Goal: Communication & Community: Answer question/provide support

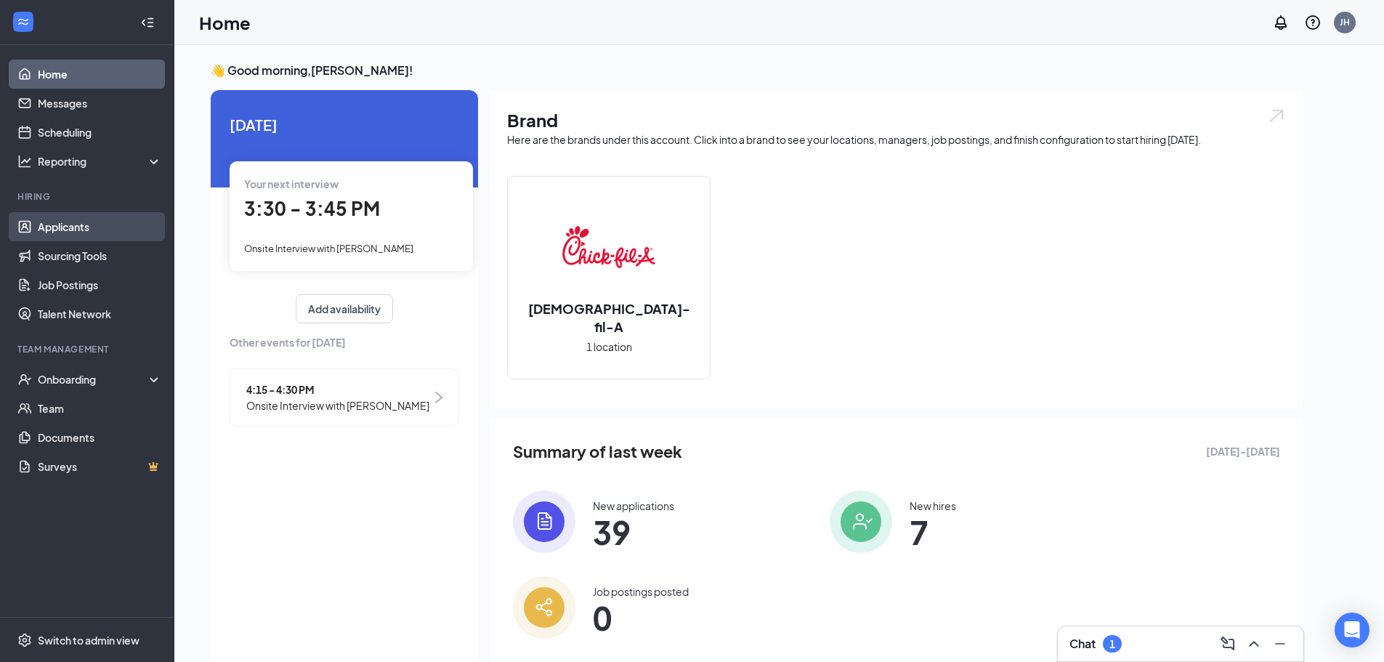
click at [89, 239] on link "Applicants" at bounding box center [100, 226] width 124 height 29
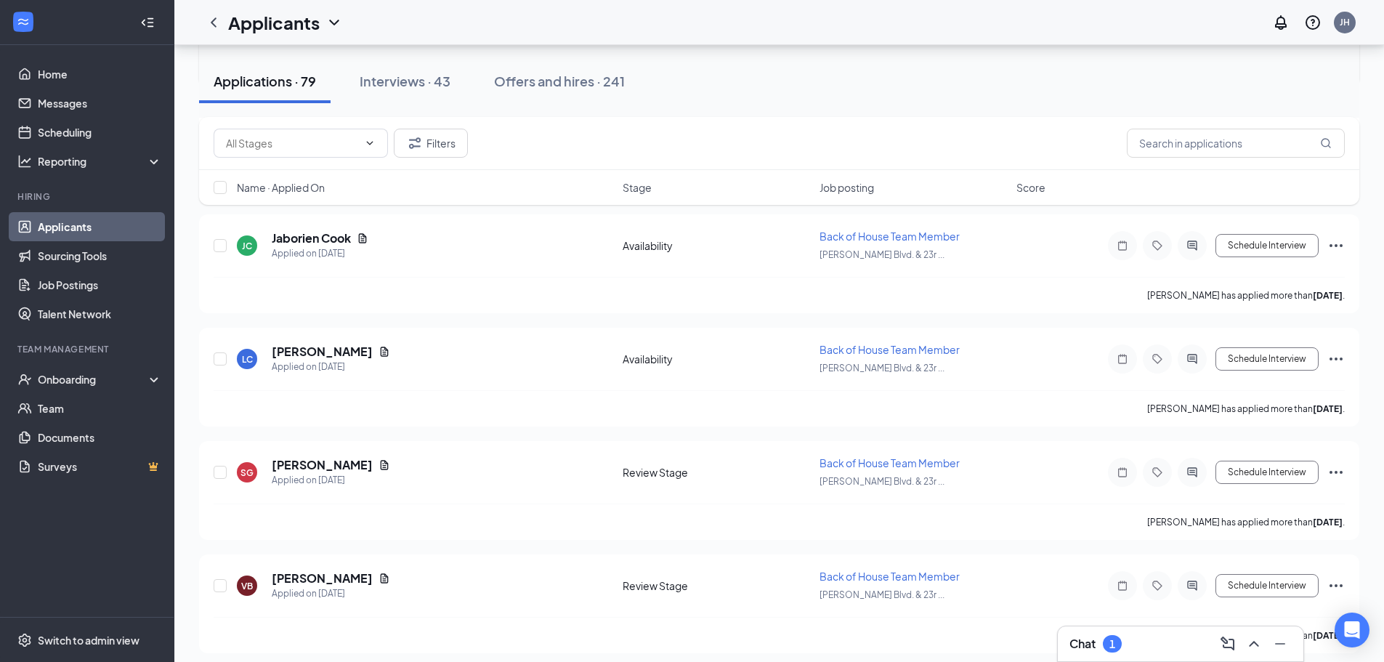
scroll to position [2907, 0]
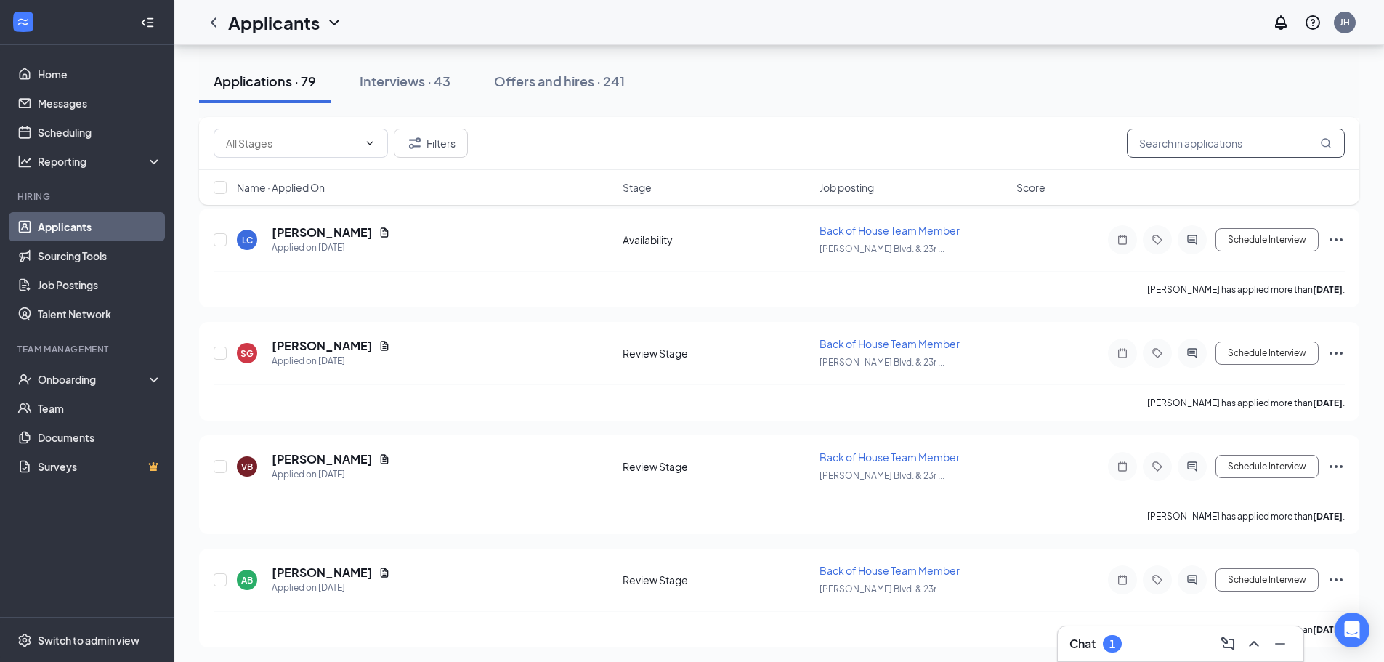
click at [1192, 146] on input "text" at bounding box center [1236, 143] width 218 height 29
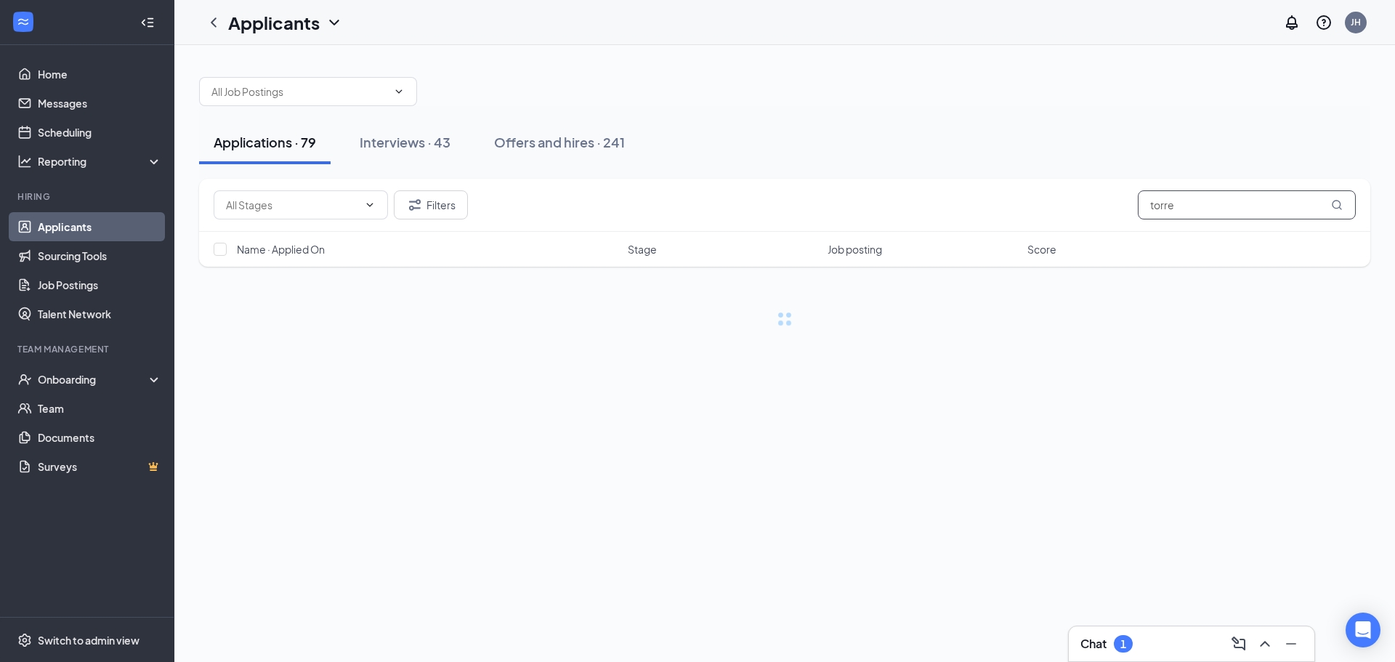
type input "[PERSON_NAME]"
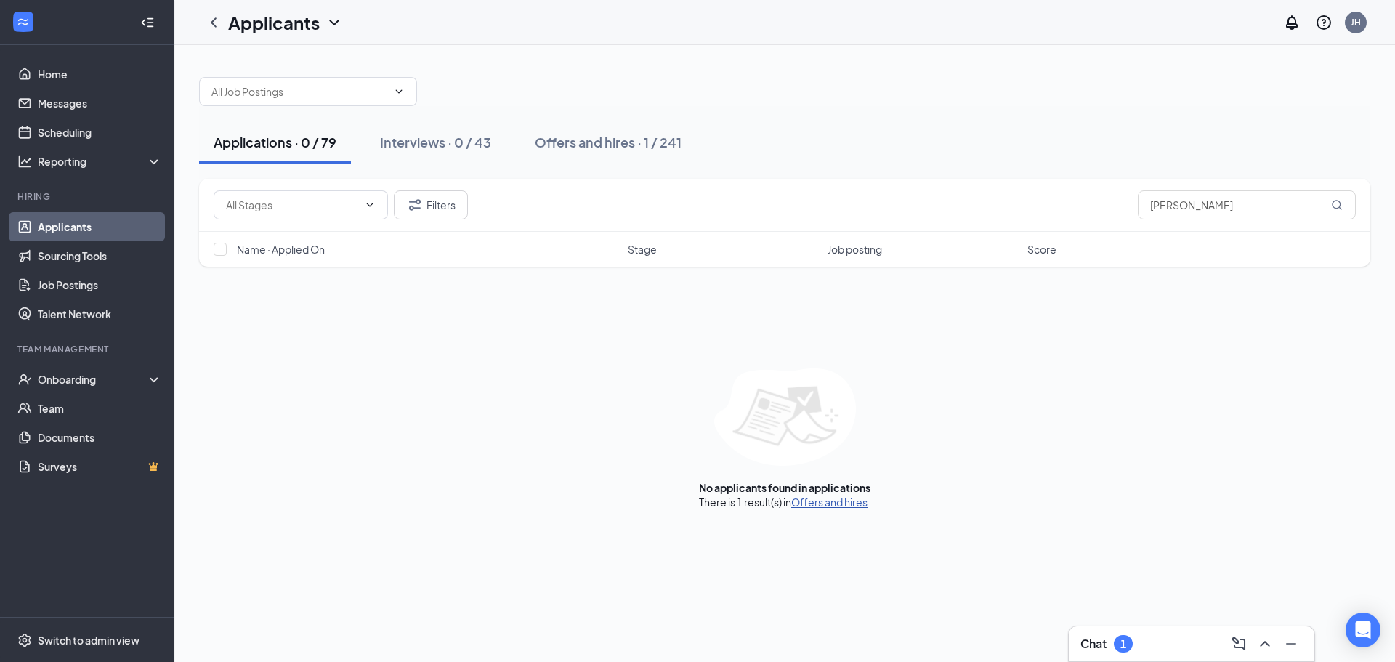
click at [828, 500] on link "Offers and hires" at bounding box center [829, 502] width 76 height 13
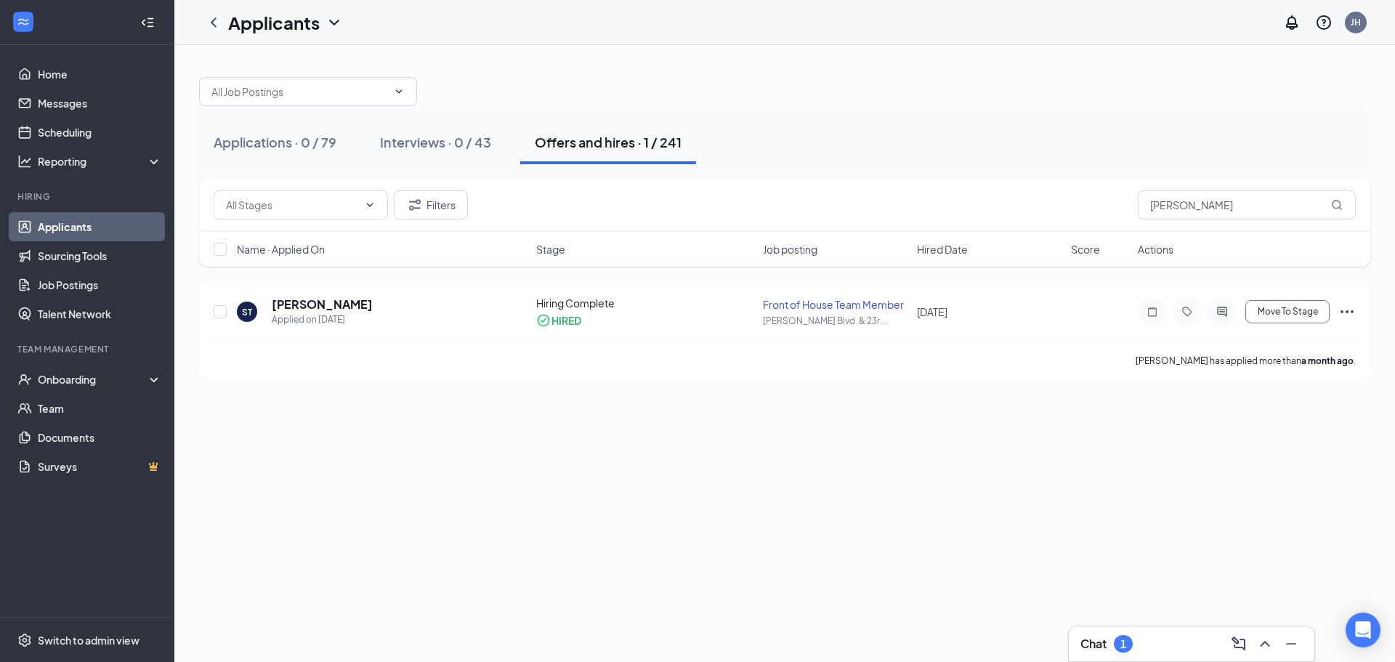
click at [1177, 650] on div "Chat 1" at bounding box center [1192, 643] width 222 height 23
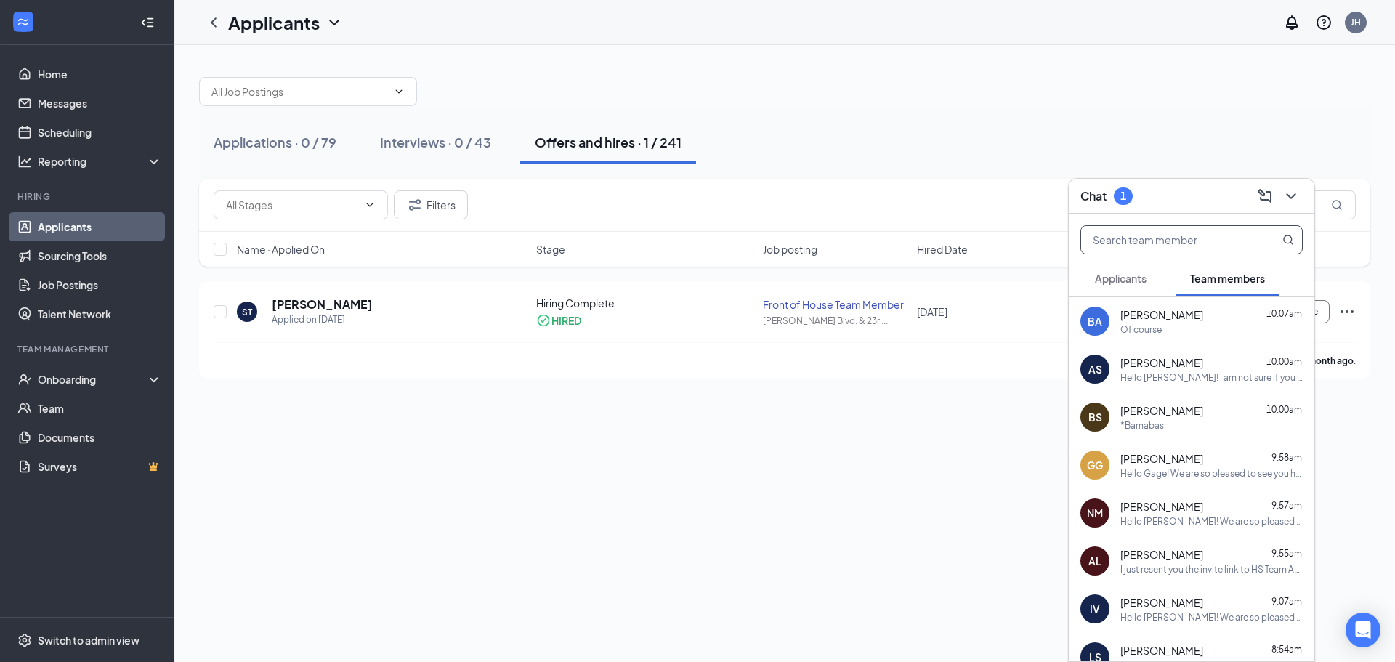
click at [1158, 239] on input "text" at bounding box center [1167, 240] width 172 height 28
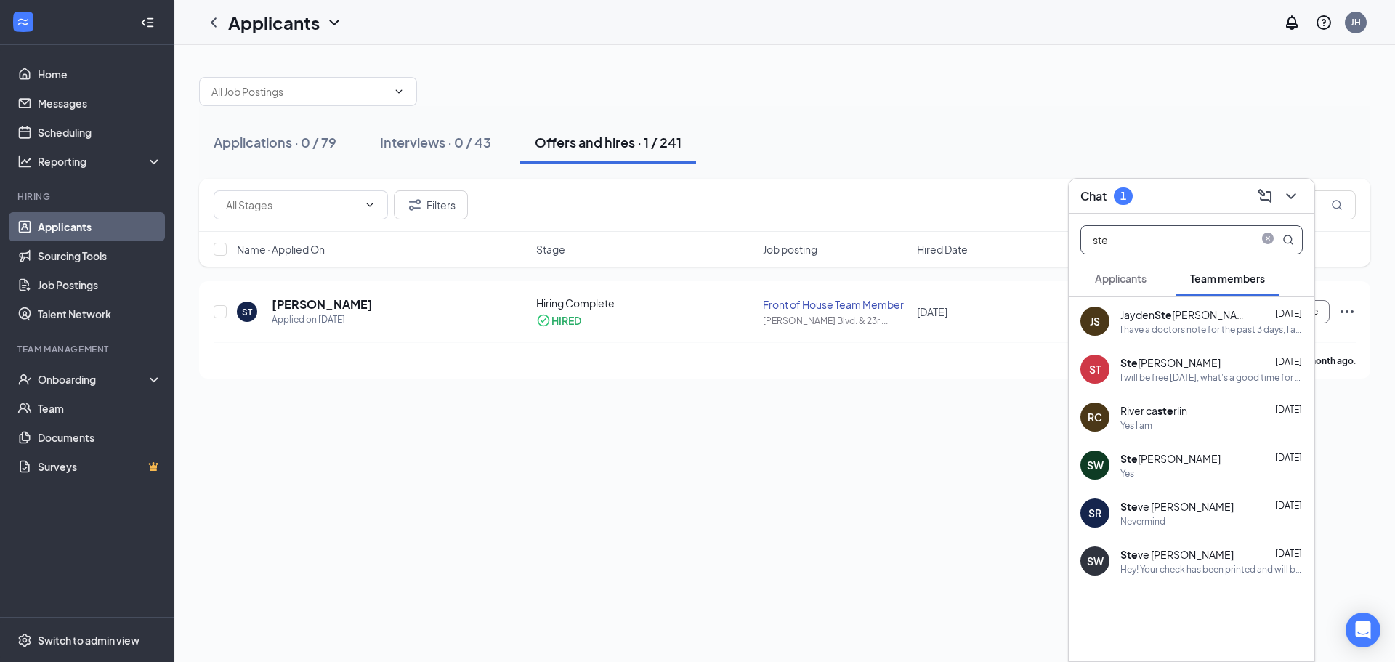
type input "ste"
click at [1230, 374] on div "I will be free [DATE], what's a good time for you?" at bounding box center [1212, 377] width 182 height 12
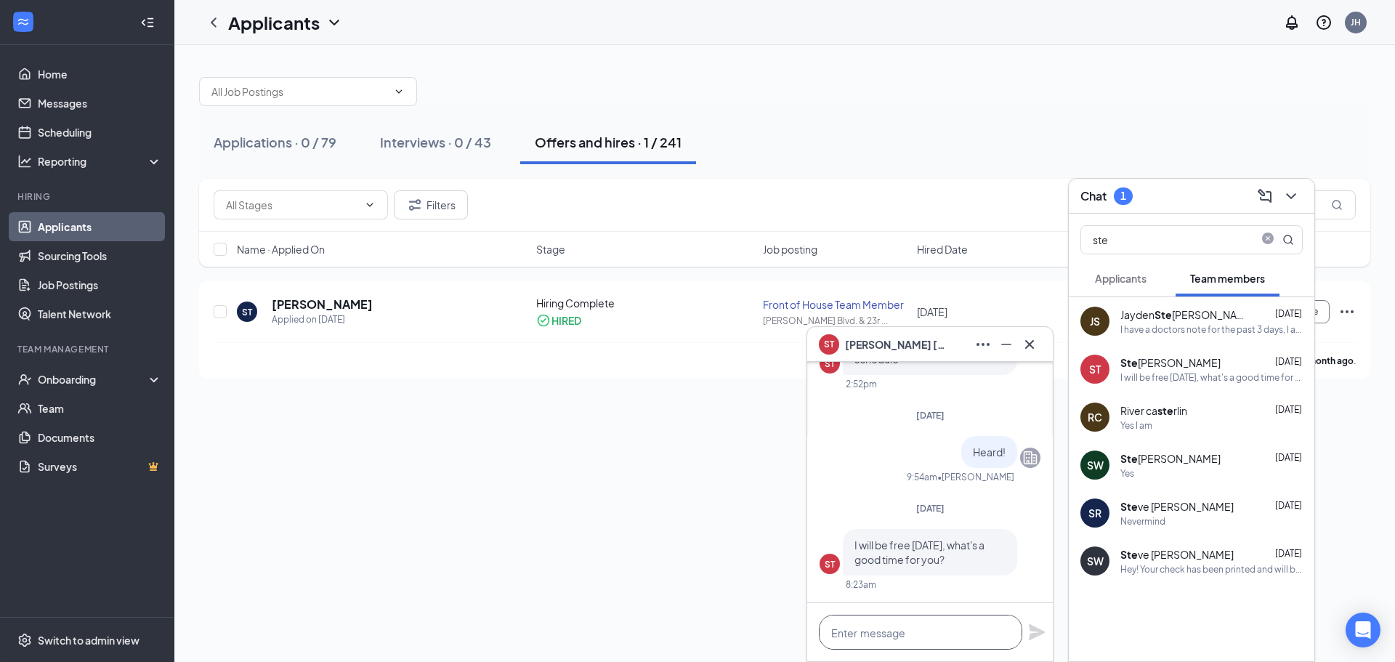
click at [939, 621] on textarea at bounding box center [920, 632] width 203 height 35
click at [902, 631] on textarea at bounding box center [920, 632] width 203 height 35
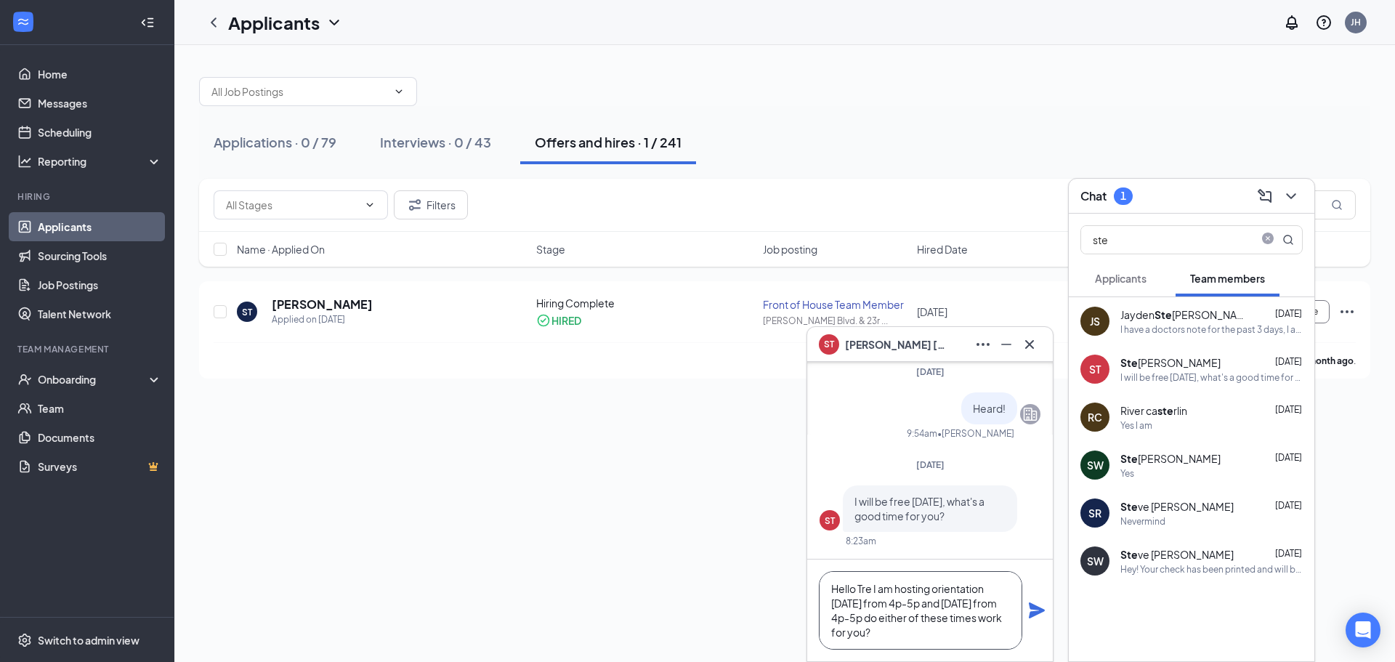
type textarea "Hello Tre I am hosting orientation [DATE] from 4p-5p and [DATE] from 4p-5p do e…"
click at [1037, 613] on icon "Plane" at bounding box center [1037, 610] width 16 height 16
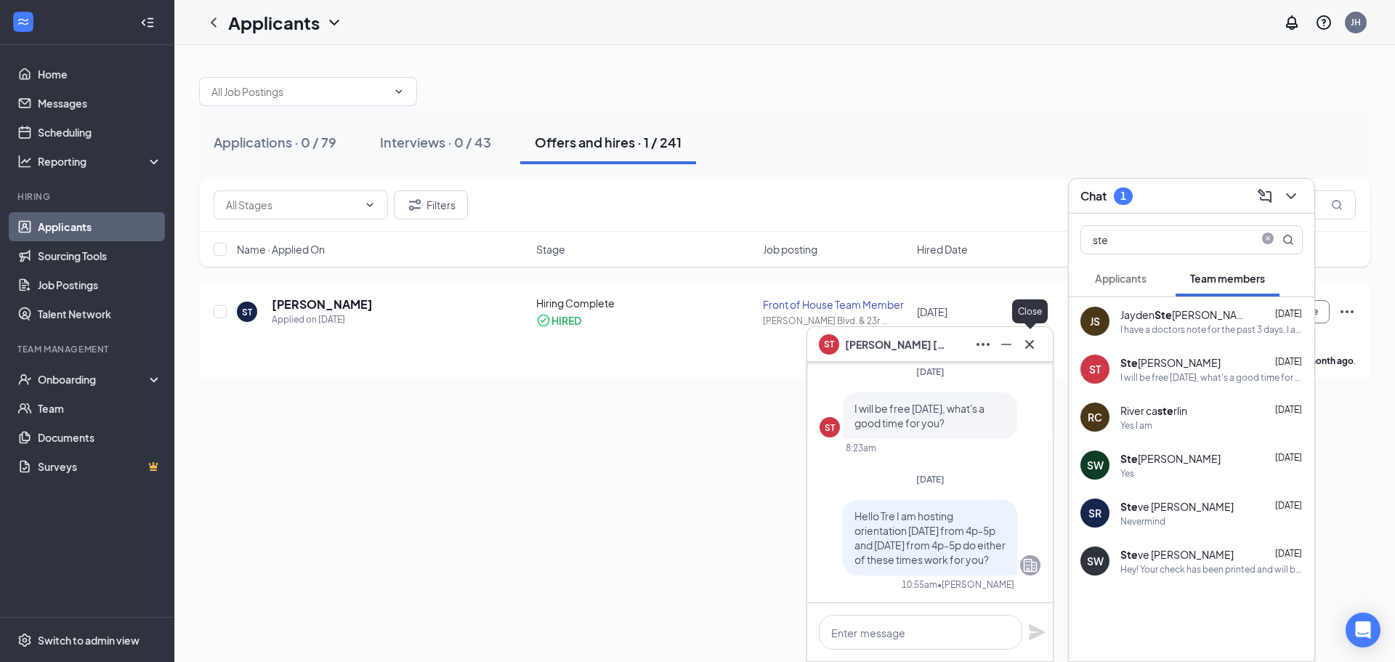
click at [1029, 340] on icon "Cross" at bounding box center [1029, 344] width 17 height 17
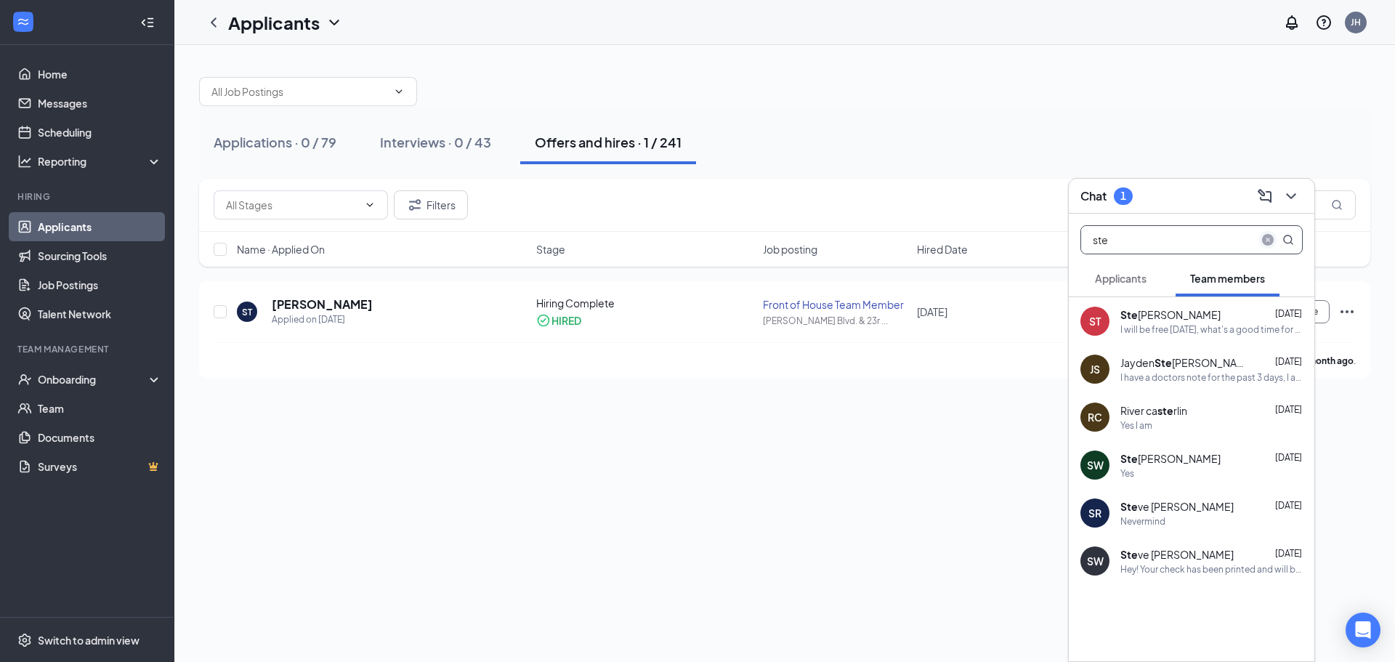
click at [1268, 241] on icon "close-circle" at bounding box center [1268, 240] width 12 height 12
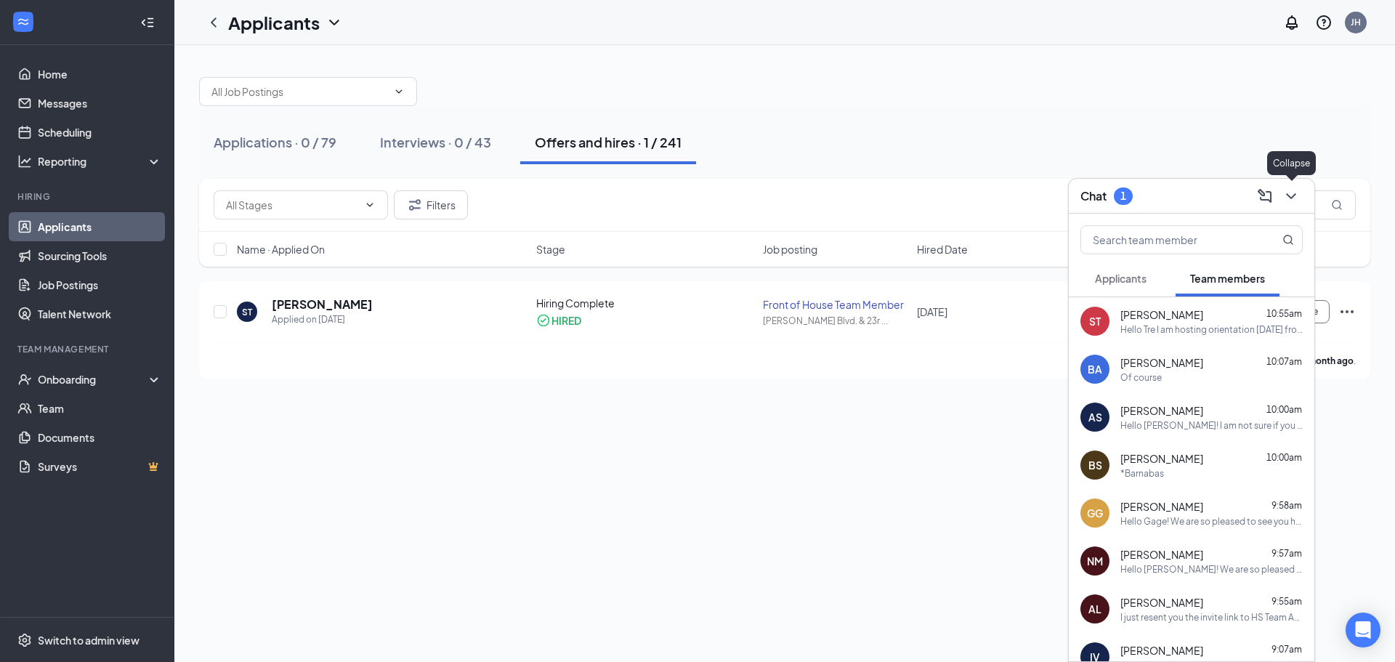
click at [1288, 198] on icon "ChevronDown" at bounding box center [1291, 195] width 17 height 17
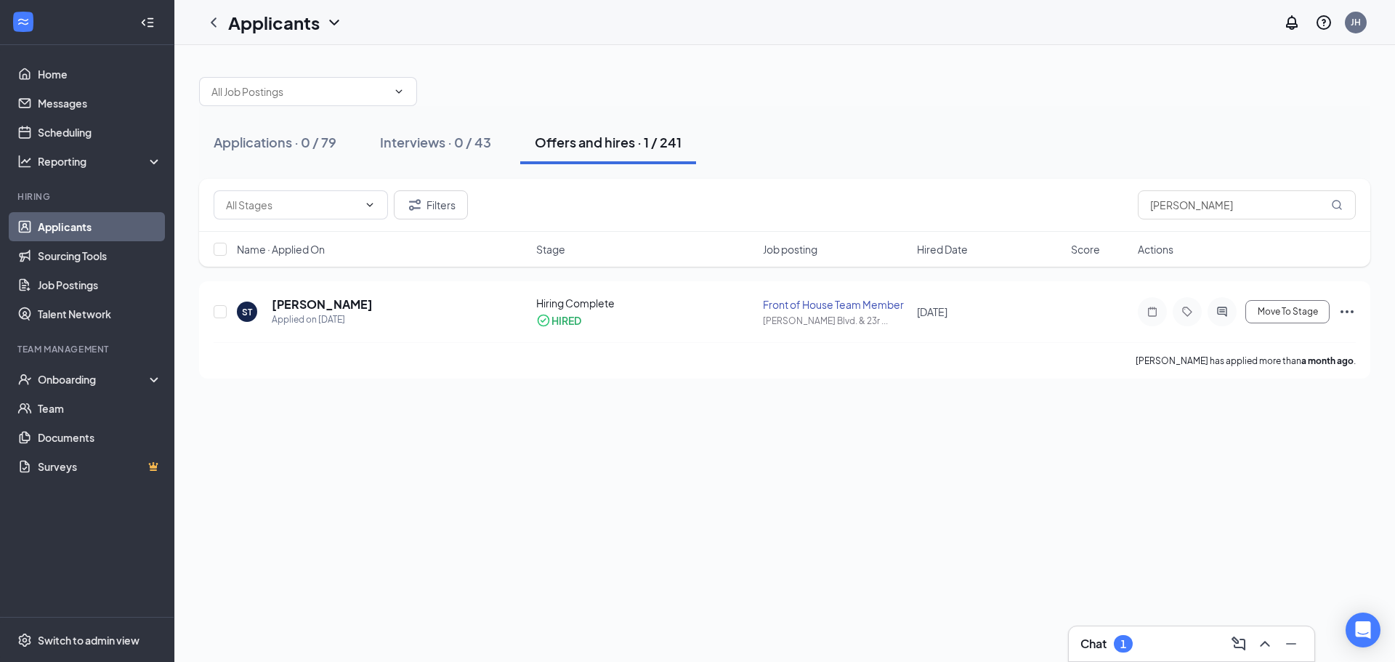
click at [1125, 643] on div "1" at bounding box center [1124, 644] width 6 height 12
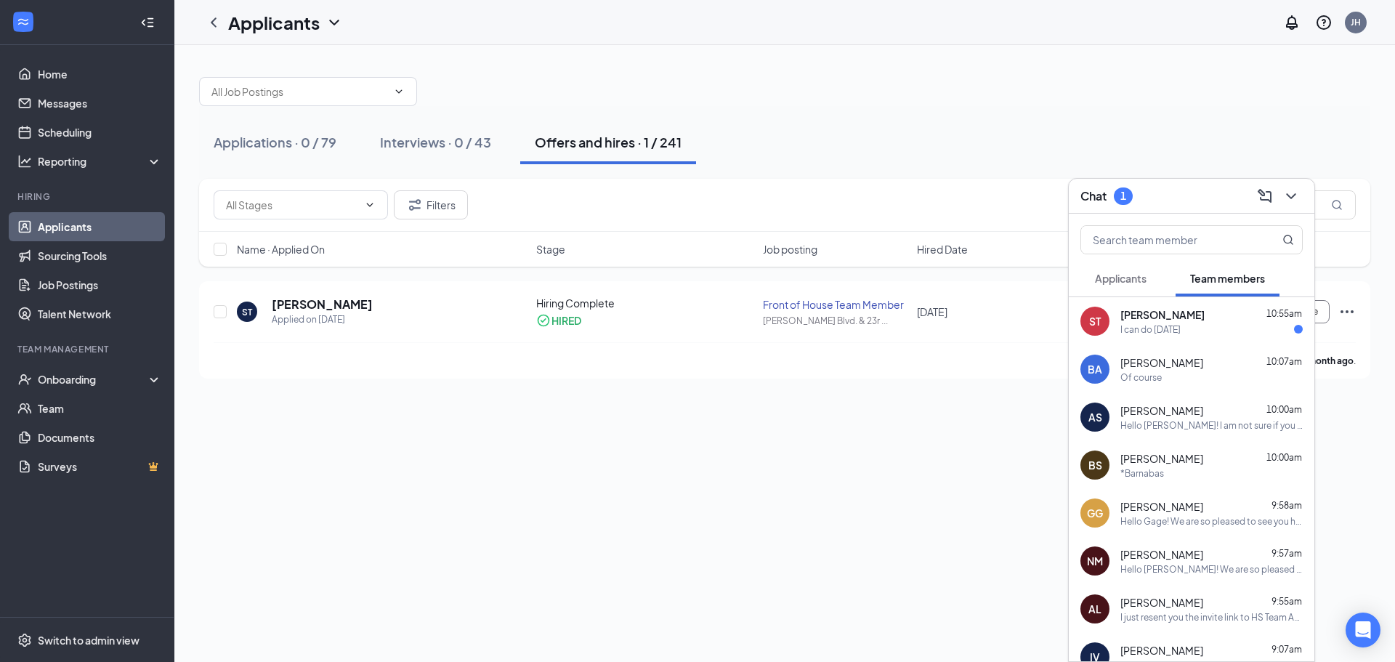
click at [1150, 324] on div "I can do [DATE]" at bounding box center [1151, 329] width 60 height 12
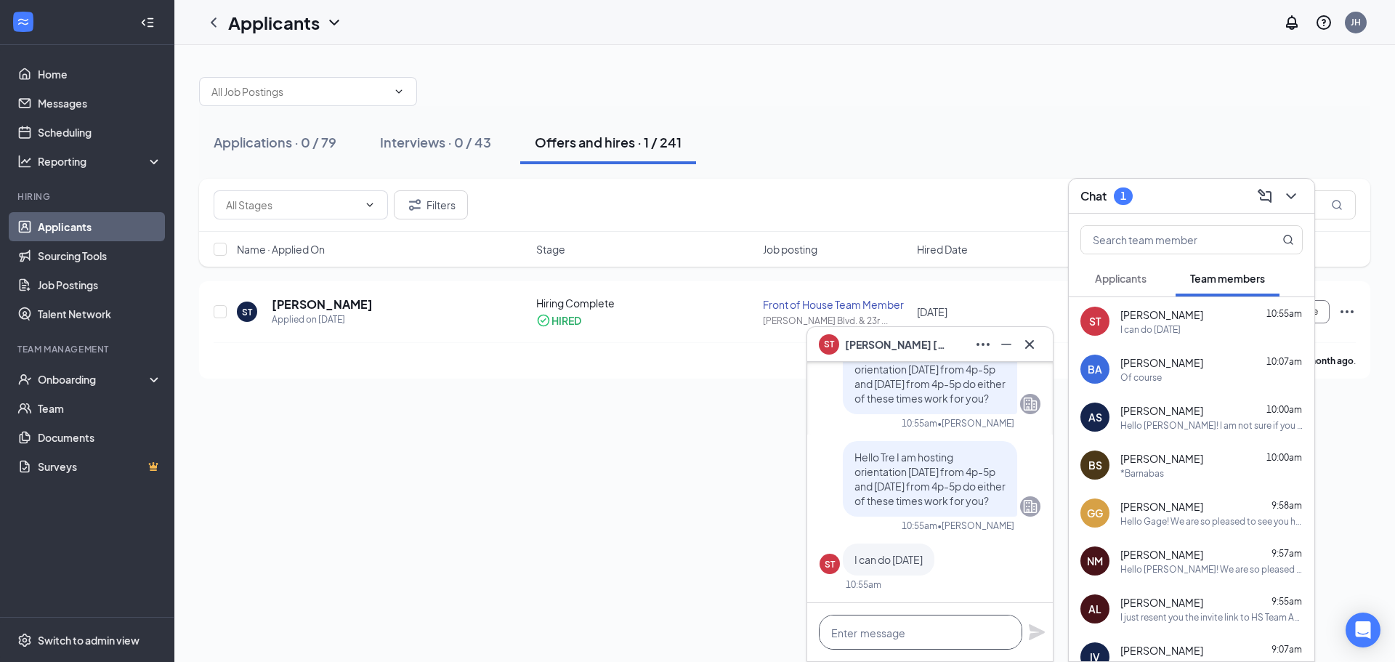
click at [884, 627] on textarea at bounding box center [920, 632] width 203 height 35
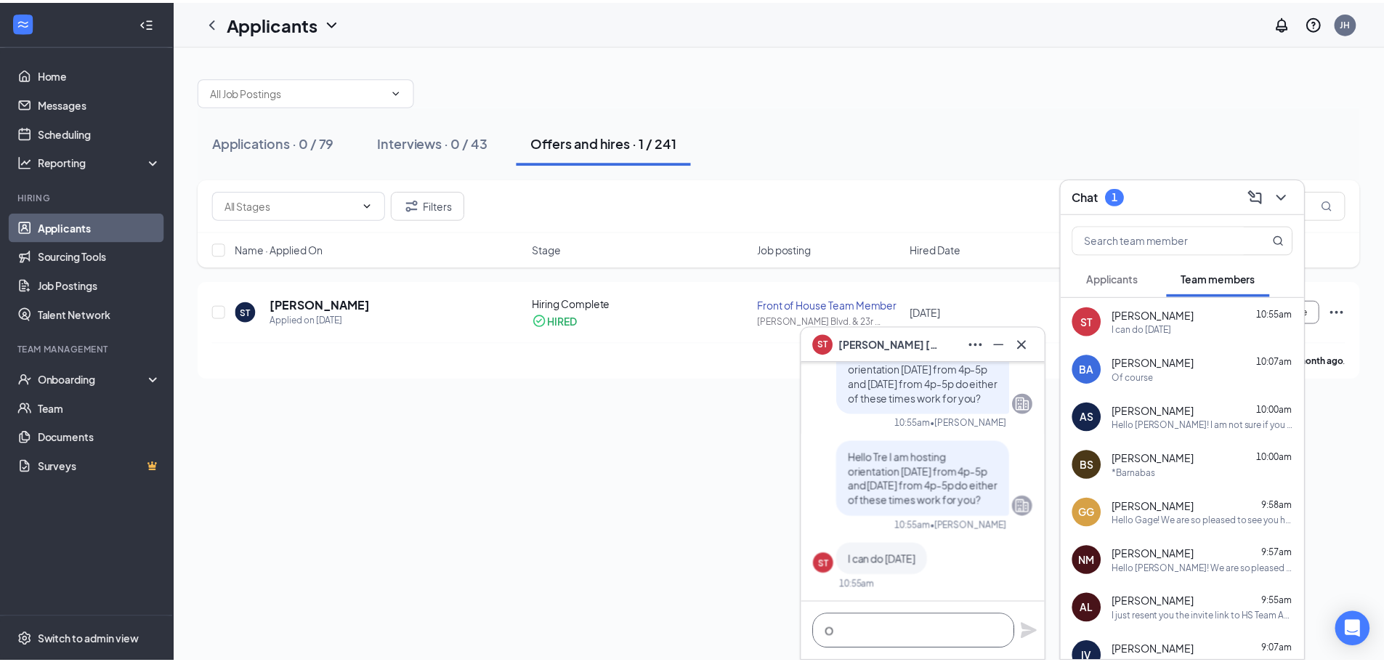
scroll to position [1, 0]
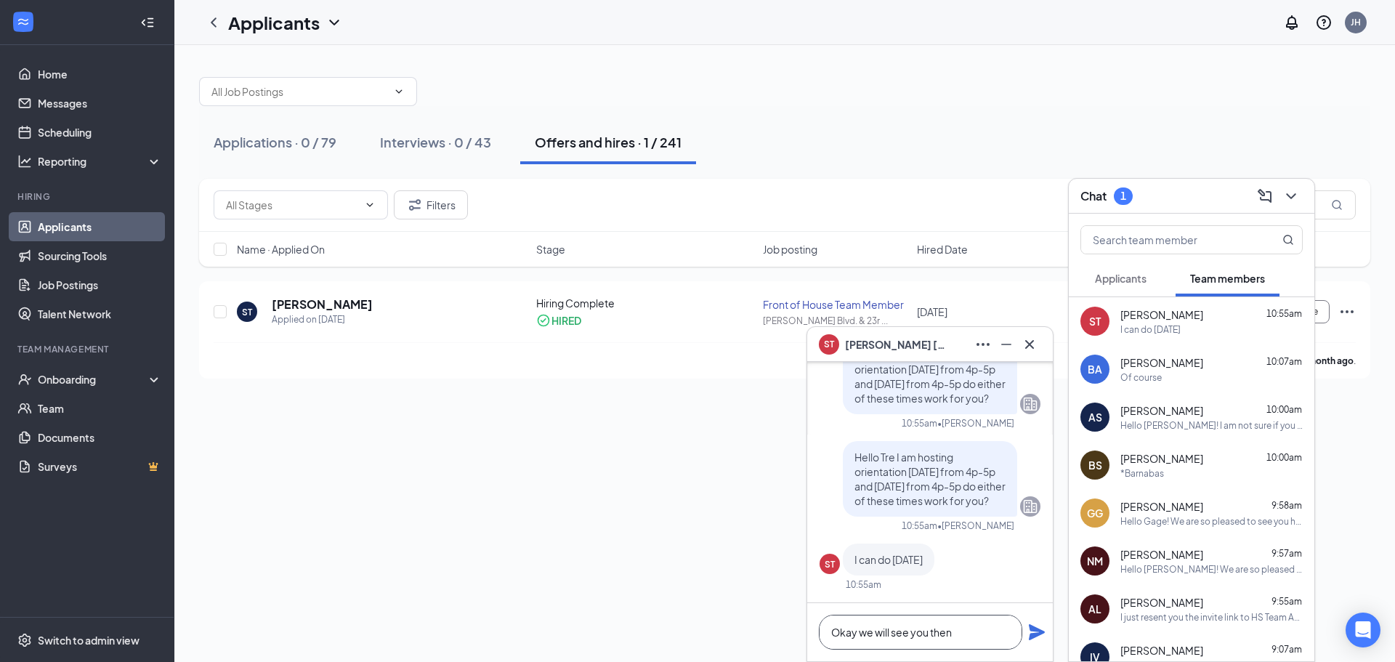
click at [857, 639] on textarea "Okay we will see you then" at bounding box center [920, 632] width 203 height 35
type textarea "Heard we will see you then"
click at [981, 645] on textarea "Heard we will see you then" at bounding box center [920, 632] width 203 height 35
click at [1001, 334] on button at bounding box center [1006, 344] width 23 height 23
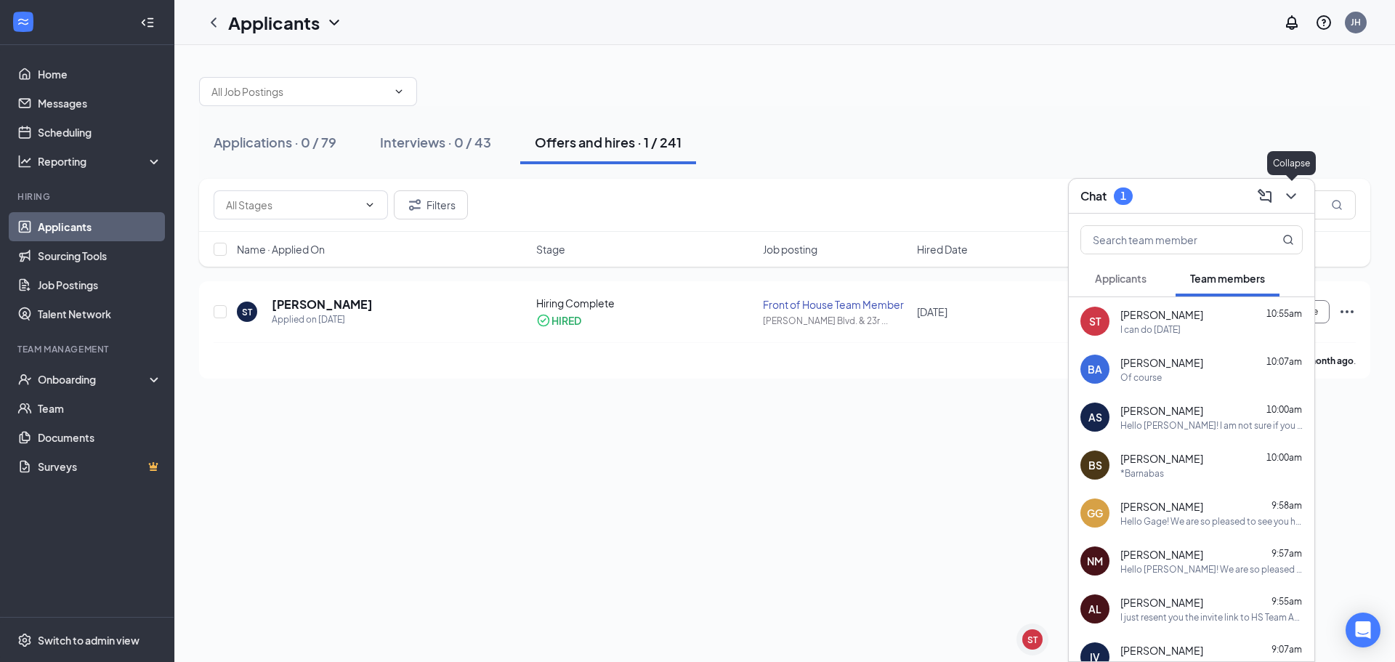
click at [1291, 193] on icon "ChevronDown" at bounding box center [1291, 195] width 17 height 17
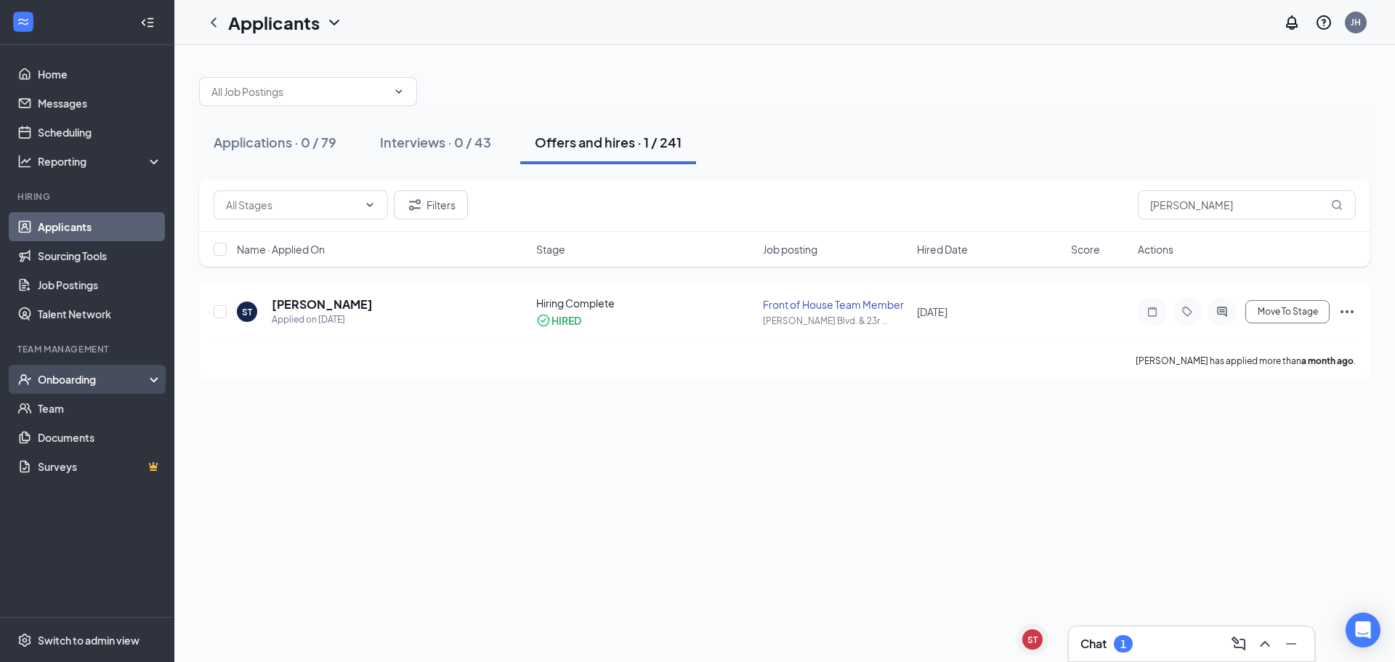
click at [86, 384] on div "Onboarding" at bounding box center [94, 379] width 112 height 15
click at [108, 416] on link "Overview" at bounding box center [100, 408] width 124 height 29
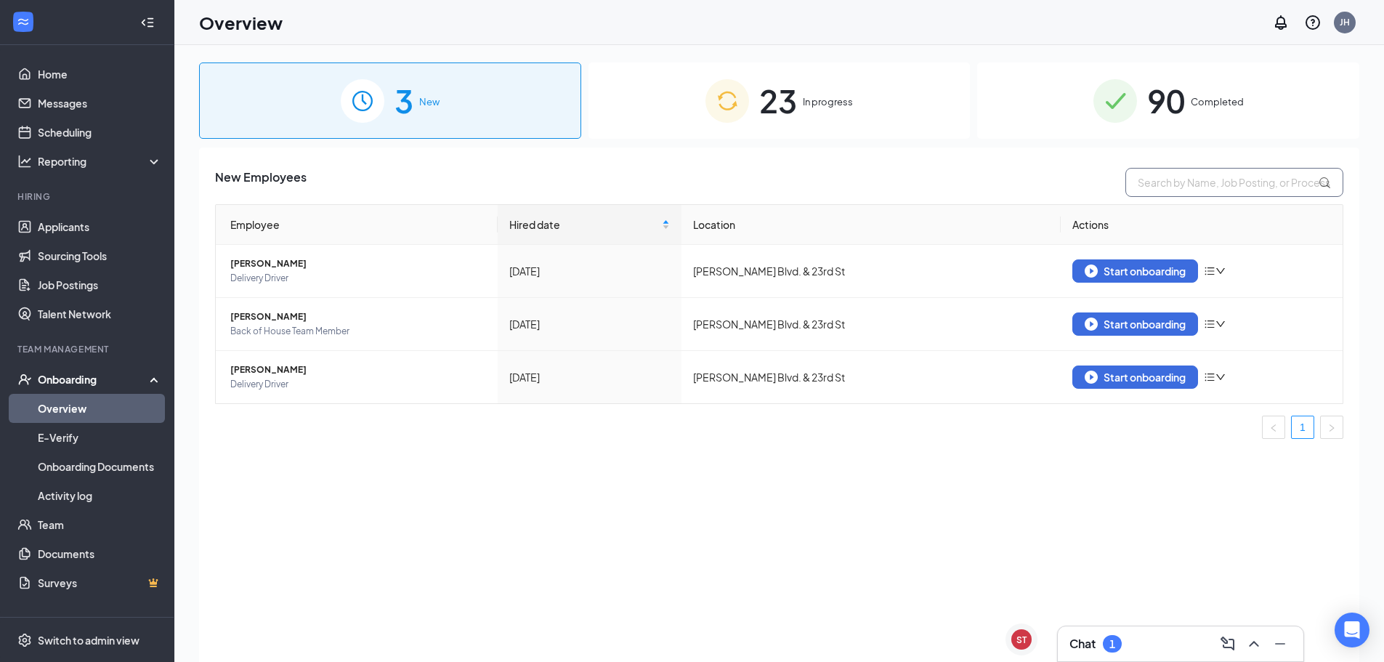
click at [1161, 179] on input "text" at bounding box center [1235, 182] width 218 height 29
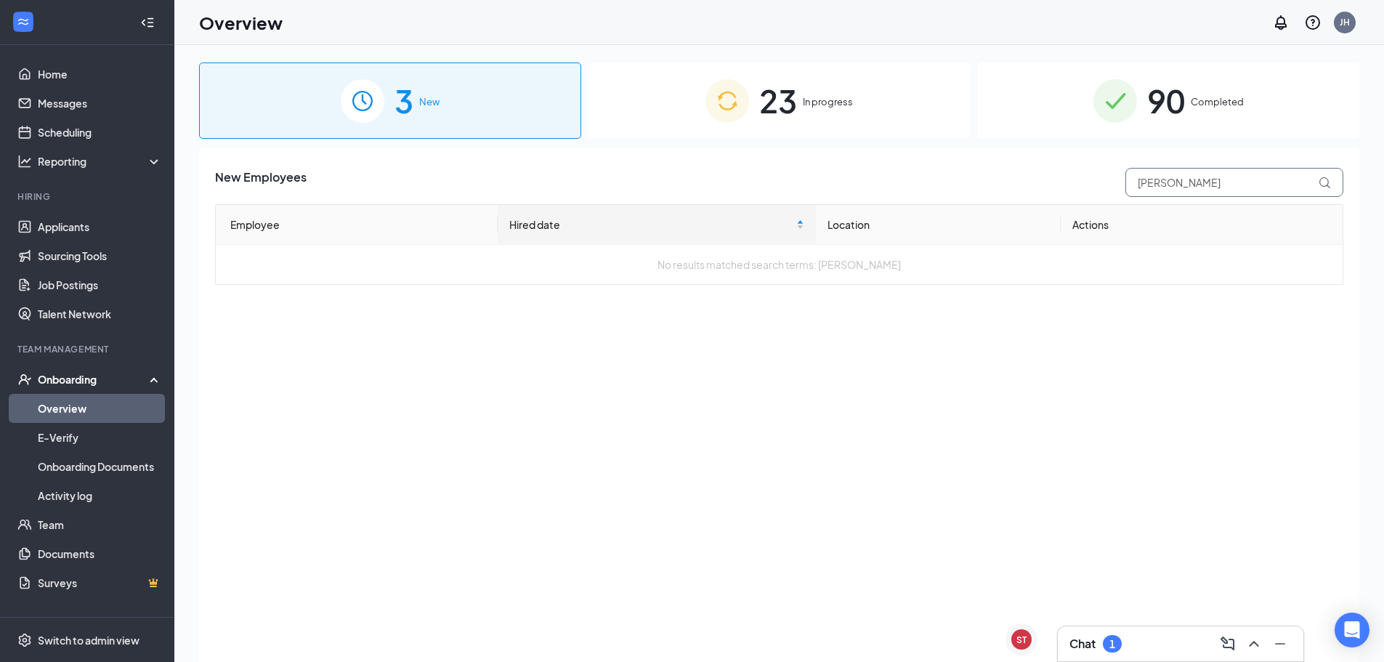
type input "[PERSON_NAME]"
click at [901, 128] on div "23 In progress" at bounding box center [780, 100] width 382 height 76
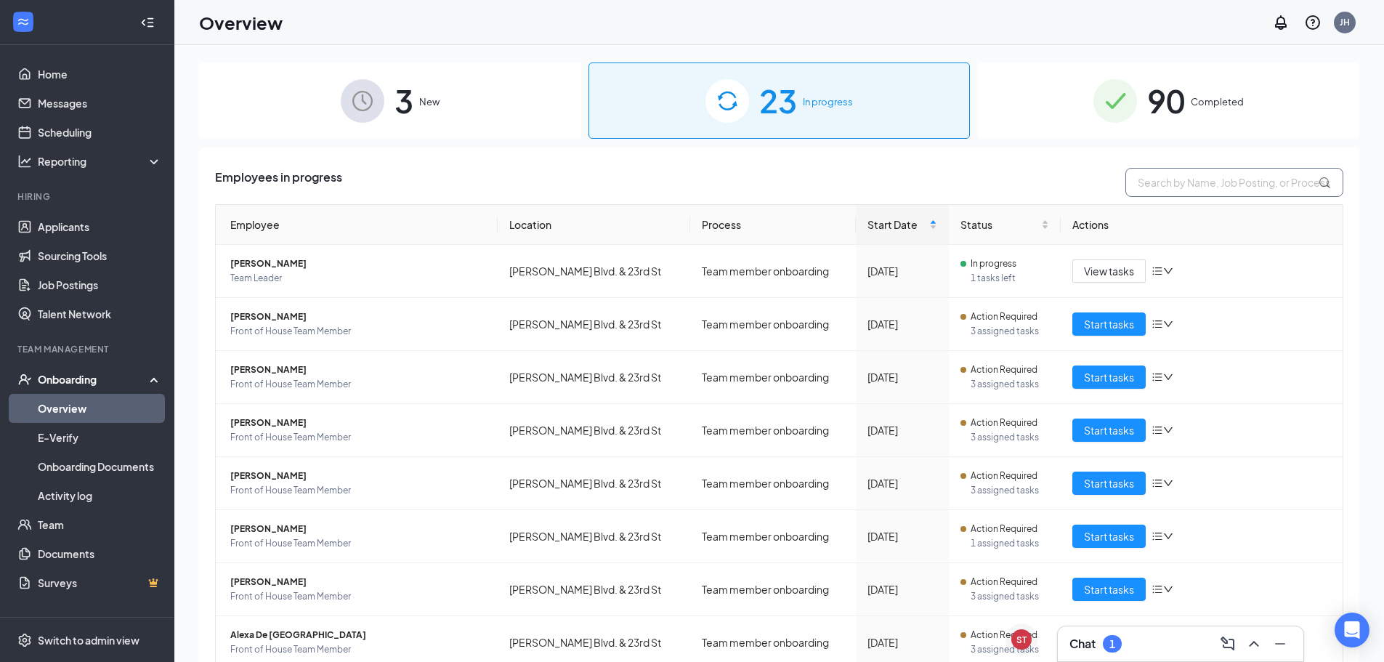
click at [1159, 185] on input "text" at bounding box center [1235, 182] width 218 height 29
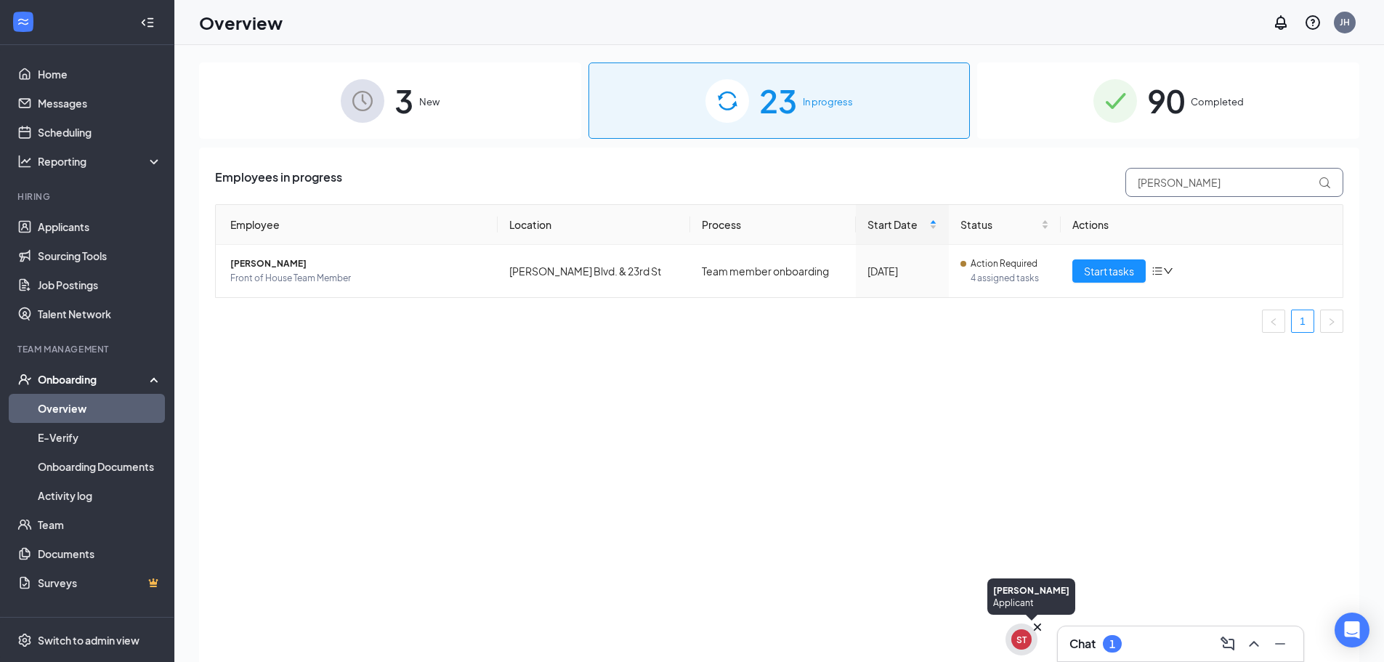
type input "[PERSON_NAME]"
click at [1018, 637] on div "ST" at bounding box center [1022, 640] width 10 height 12
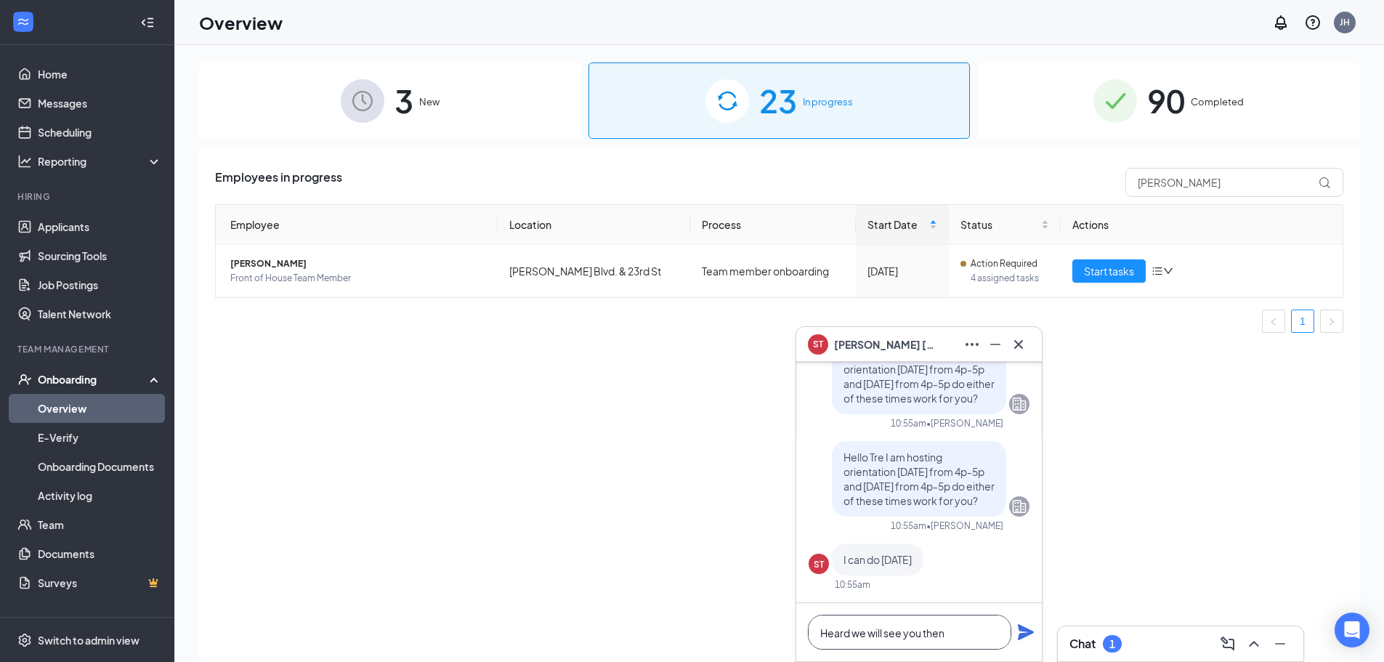
click at [963, 631] on textarea "Heard we will see you then" at bounding box center [909, 632] width 203 height 35
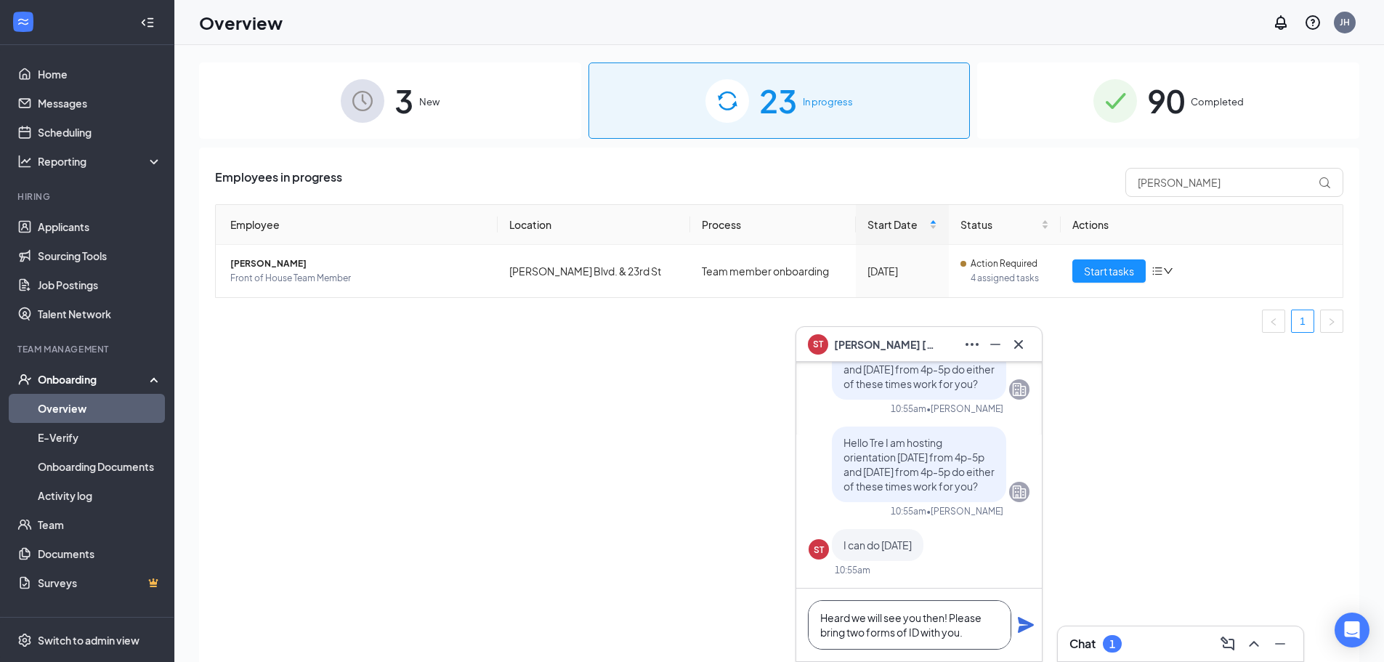
scroll to position [1, 0]
drag, startPoint x: 813, startPoint y: 618, endPoint x: 967, endPoint y: 650, distance: 157.5
click at [967, 650] on div "Heard we will see you then! Please bring two forms of ID with you." at bounding box center [919, 625] width 246 height 73
type textarea "Heard we will see you then! Please bring two forms of ID with you."
click at [1020, 618] on icon "Plane" at bounding box center [1026, 625] width 16 height 16
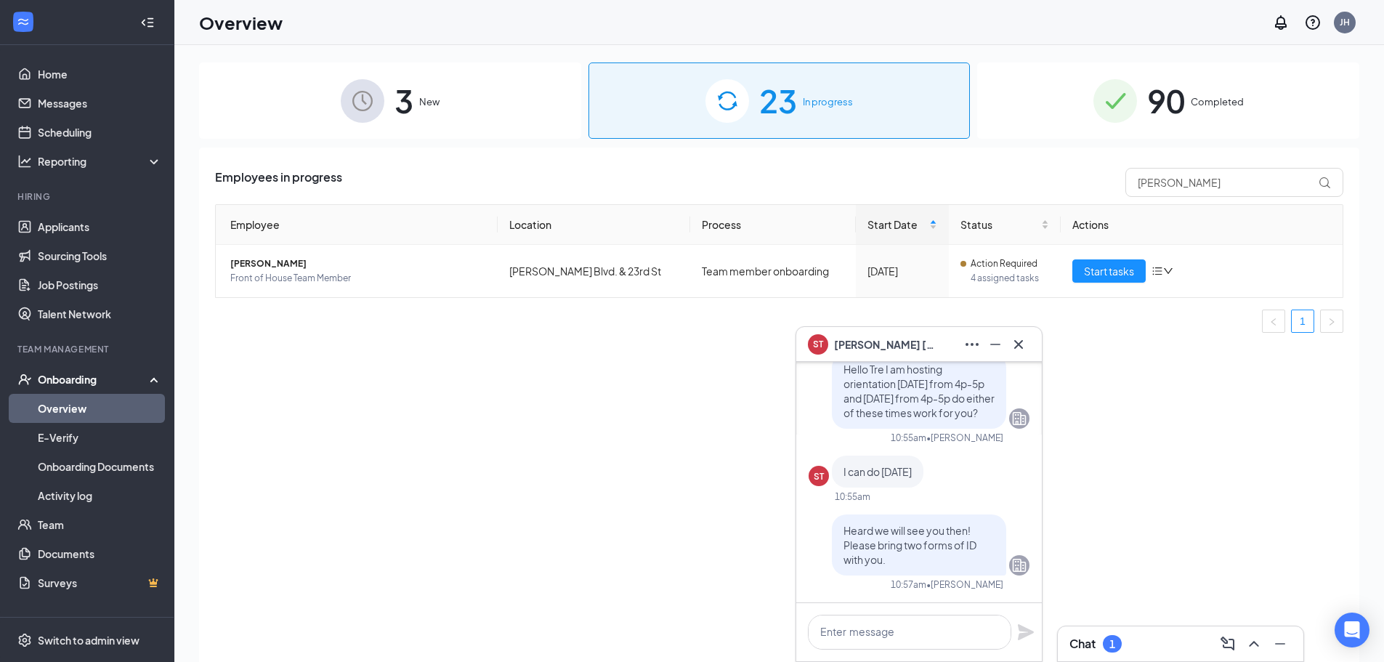
scroll to position [0, 0]
click at [1019, 344] on icon "Cross" at bounding box center [1018, 343] width 9 height 9
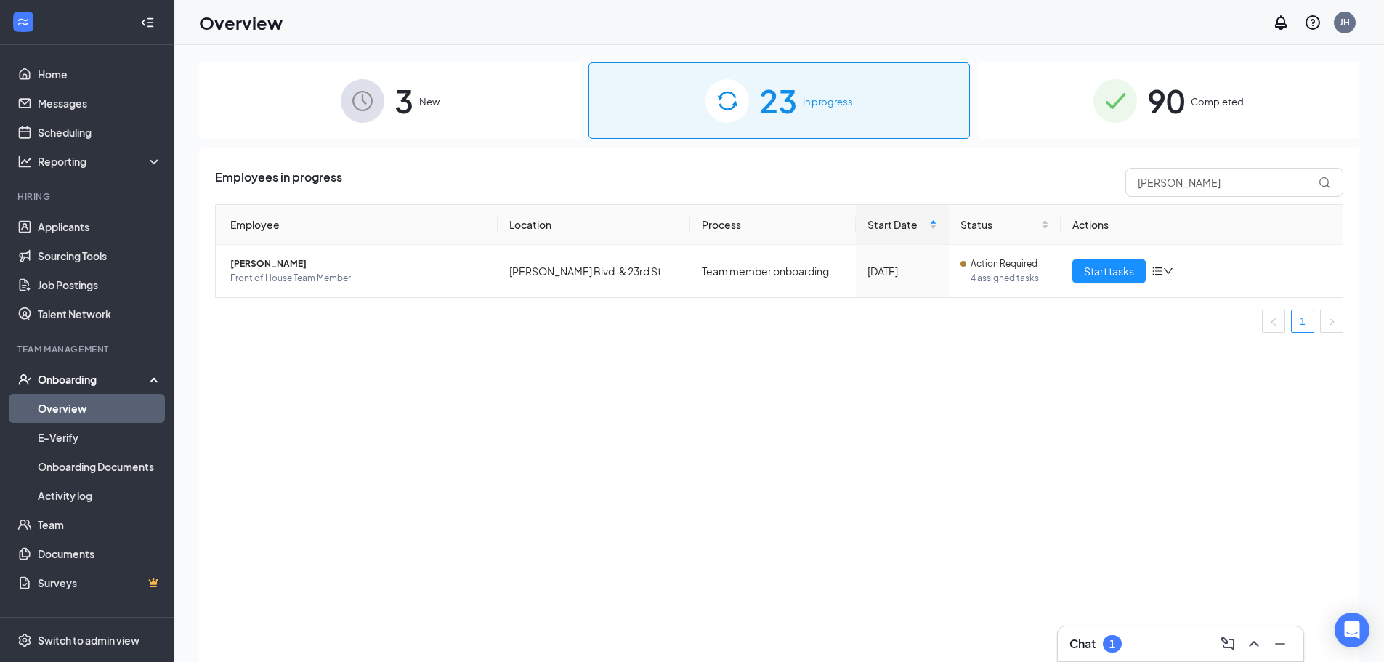
click at [1103, 647] on div "Chat 1" at bounding box center [1096, 643] width 52 height 17
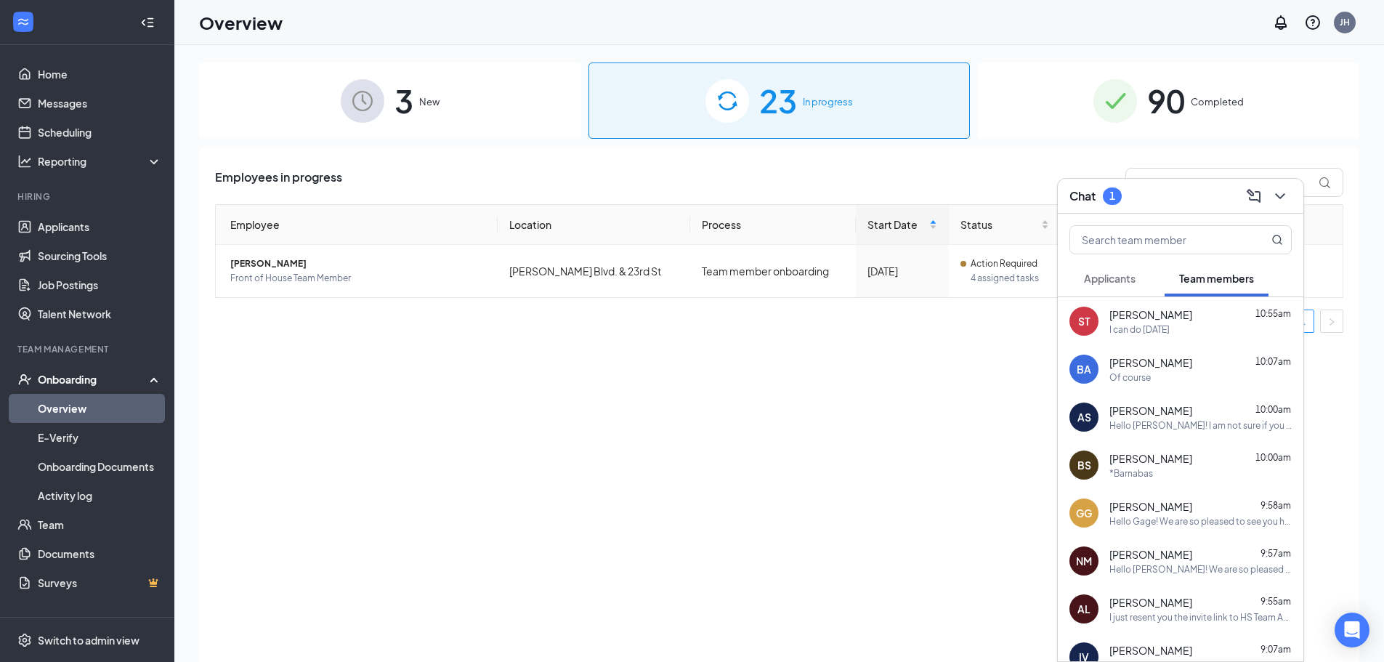
click at [1162, 370] on div "[PERSON_NAME] 10:07am Of course" at bounding box center [1201, 369] width 182 height 28
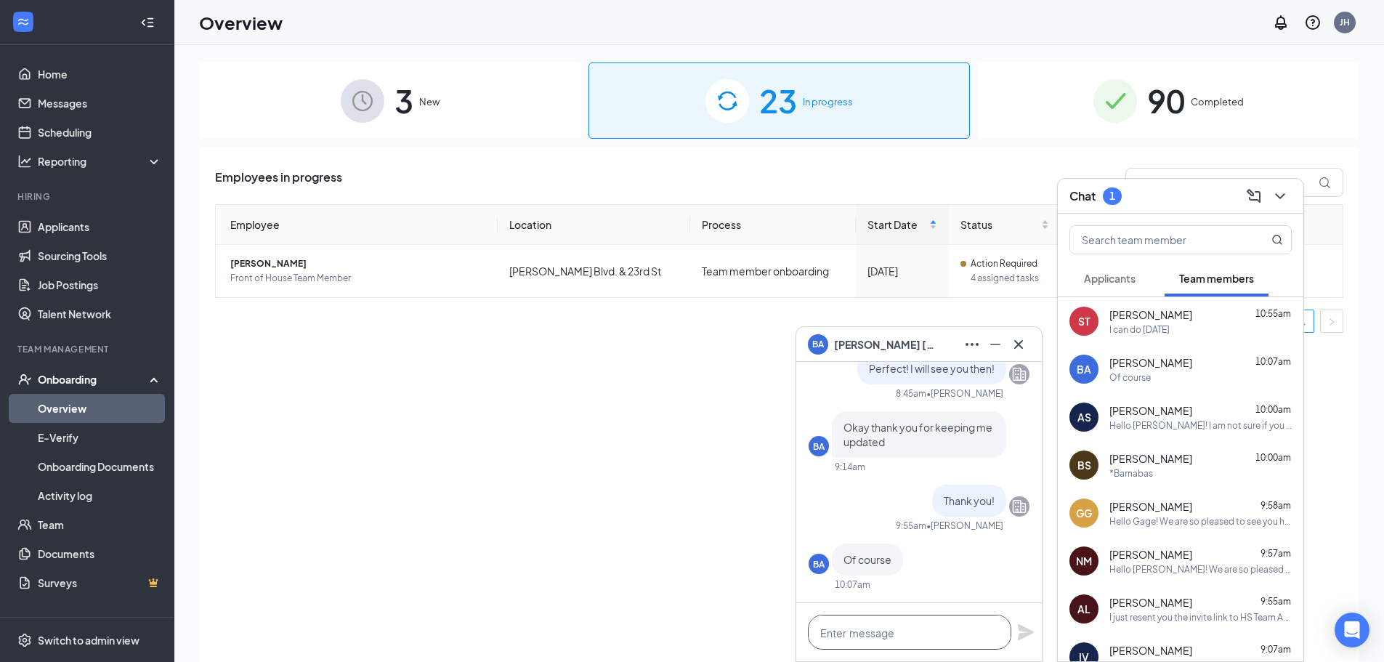
click at [951, 630] on textarea at bounding box center [909, 632] width 203 height 35
paste textarea "Heard we will see you then! Please bring two forms of ID with you."
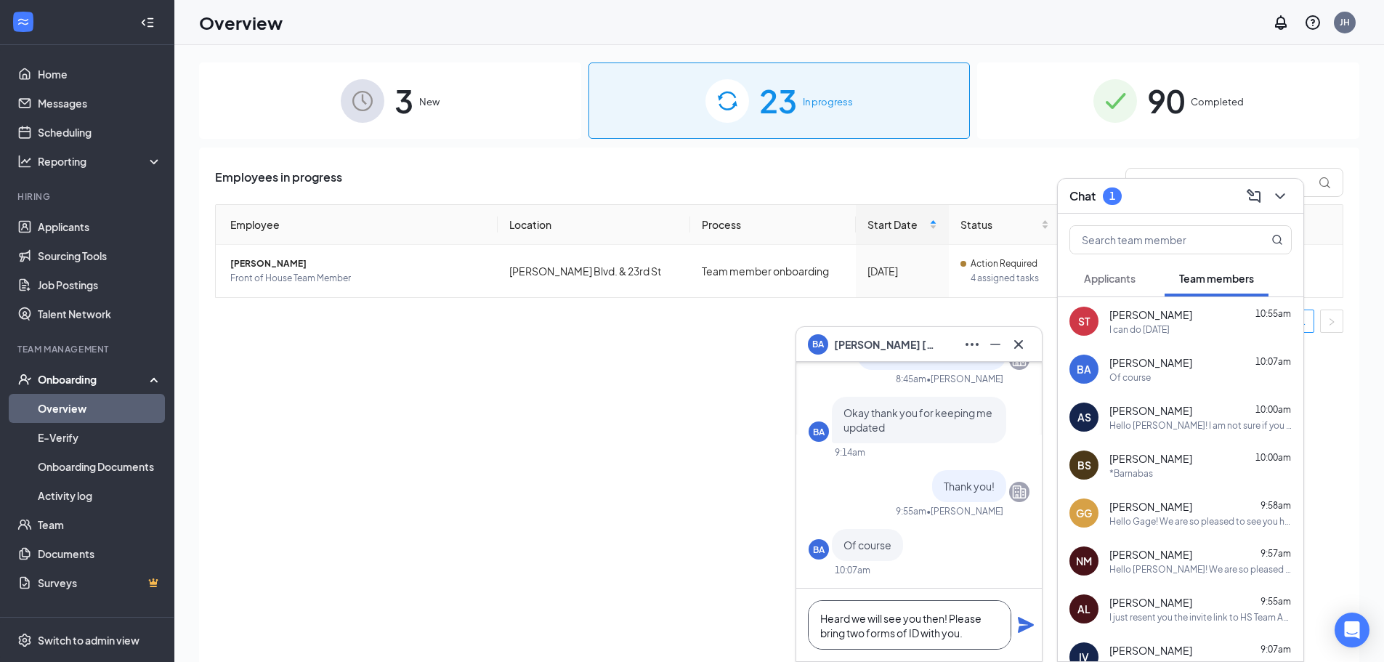
scroll to position [1, 0]
click at [952, 616] on textarea "Heard we will see you then! Please bring two forms of ID with you." at bounding box center [909, 624] width 203 height 49
click at [971, 637] on textarea "Also please bring two forms of ID with you." at bounding box center [909, 624] width 203 height 49
type textarea "Also please bring two forms of ID with you!"
click at [1028, 626] on icon "Plane" at bounding box center [1026, 625] width 16 height 16
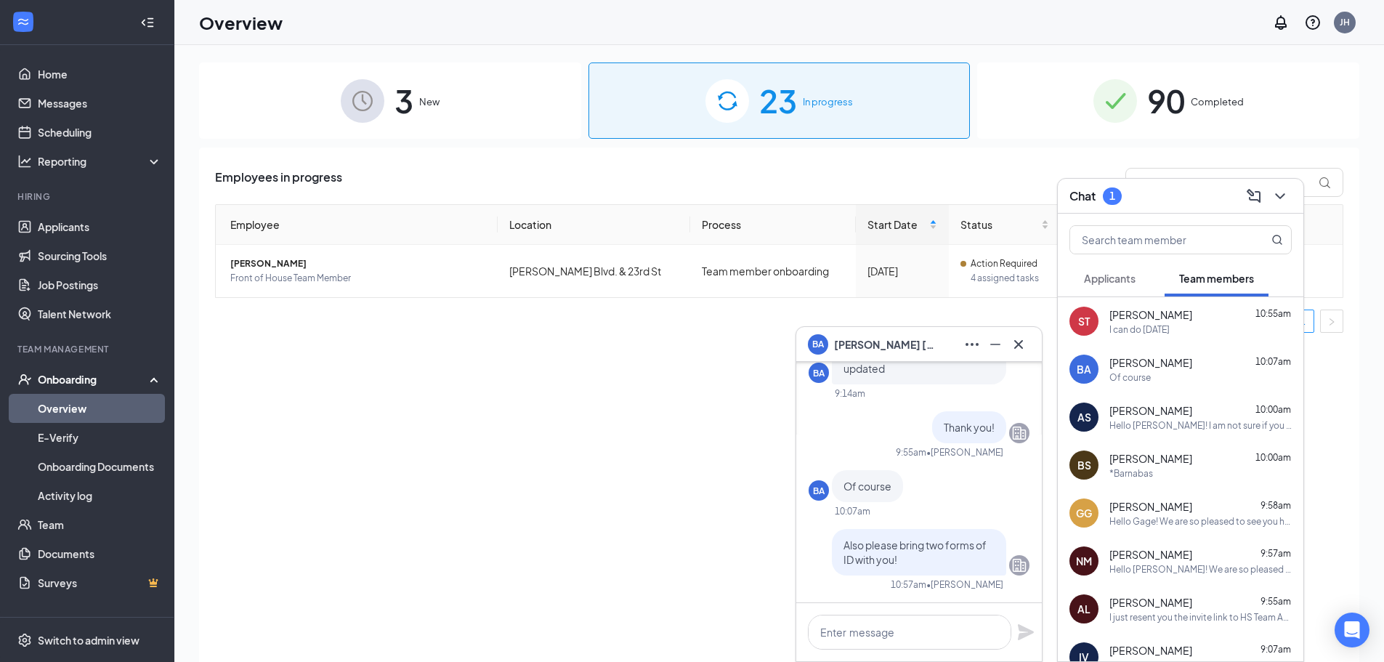
scroll to position [0, 0]
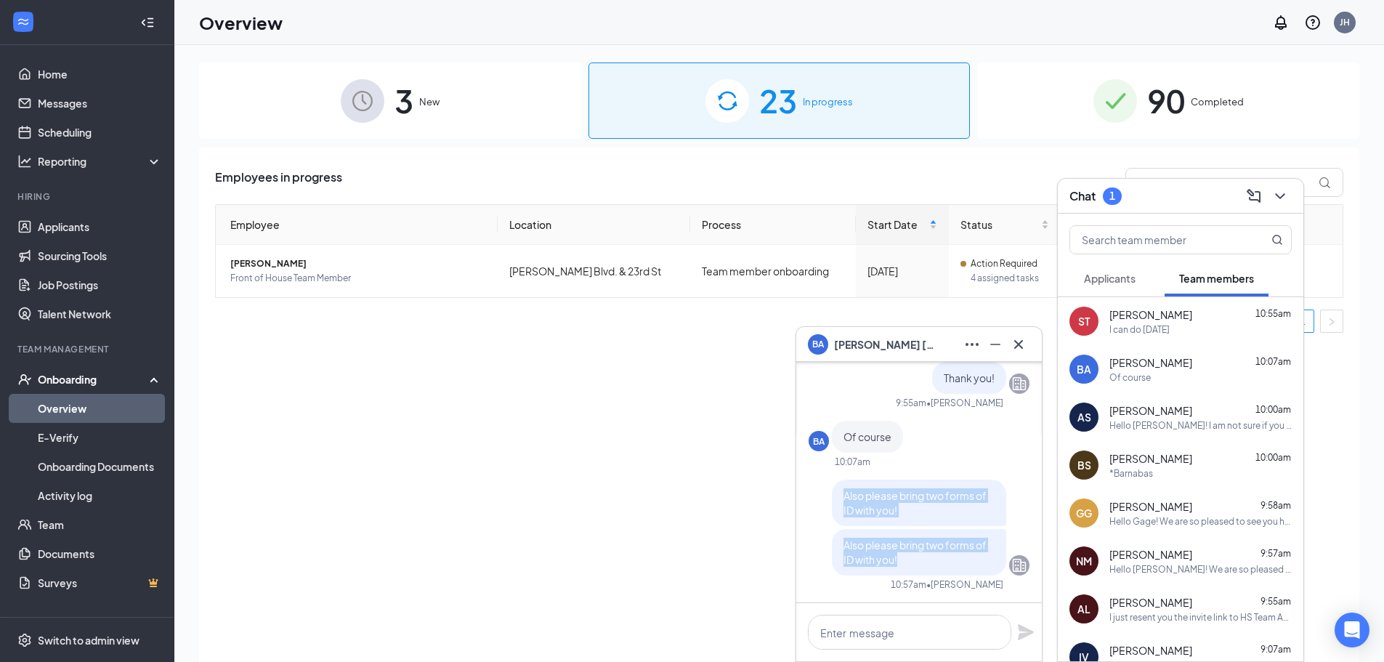
drag, startPoint x: 834, startPoint y: 543, endPoint x: 897, endPoint y: 560, distance: 64.9
click at [897, 560] on div "Also please bring two forms of ID with you! Also please bring two forms of ID w…" at bounding box center [919, 528] width 174 height 96
click at [897, 560] on p "Also please bring two forms of ID with you!" at bounding box center [919, 552] width 151 height 29
drag, startPoint x: 836, startPoint y: 544, endPoint x: 896, endPoint y: 559, distance: 61.3
click at [896, 559] on p "Also please bring two forms of ID with you!" at bounding box center [919, 552] width 151 height 29
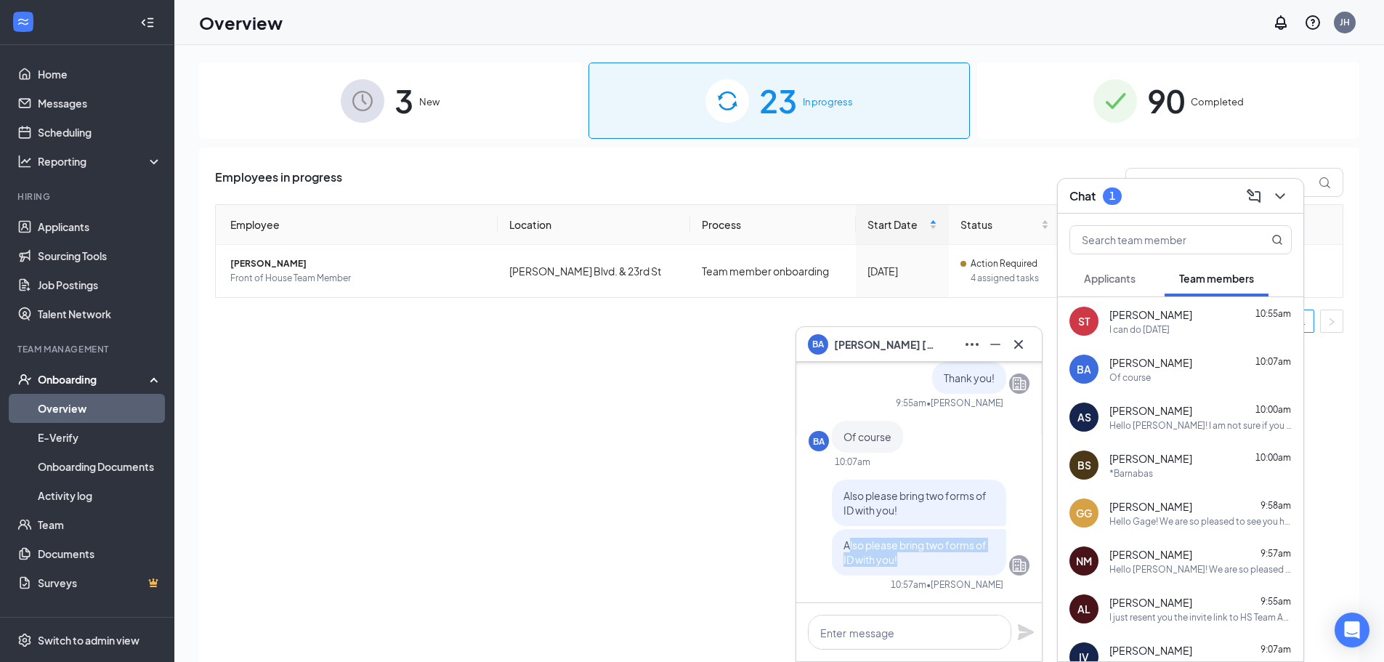
click at [884, 560] on span "Also please bring two forms of ID with you!" at bounding box center [915, 552] width 143 height 28
drag, startPoint x: 833, startPoint y: 549, endPoint x: 889, endPoint y: 560, distance: 57.0
click at [889, 560] on p "Also please bring two forms of ID with you!" at bounding box center [919, 552] width 151 height 29
copy span "Also please bring two forms of ID with you!"
click at [1020, 345] on icon "Cross" at bounding box center [1018, 343] width 9 height 9
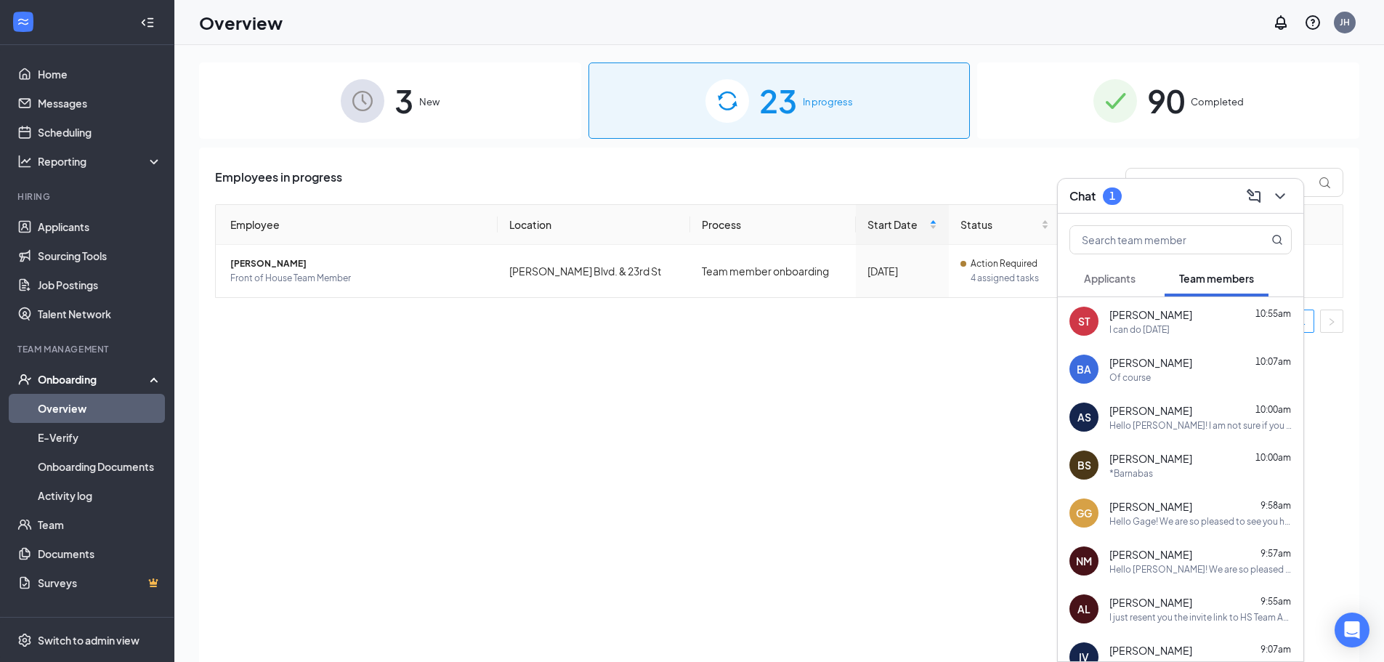
click at [1144, 426] on div "Hello [PERSON_NAME]! I am not sure if you have signed our offer letter (my syst…" at bounding box center [1201, 425] width 182 height 12
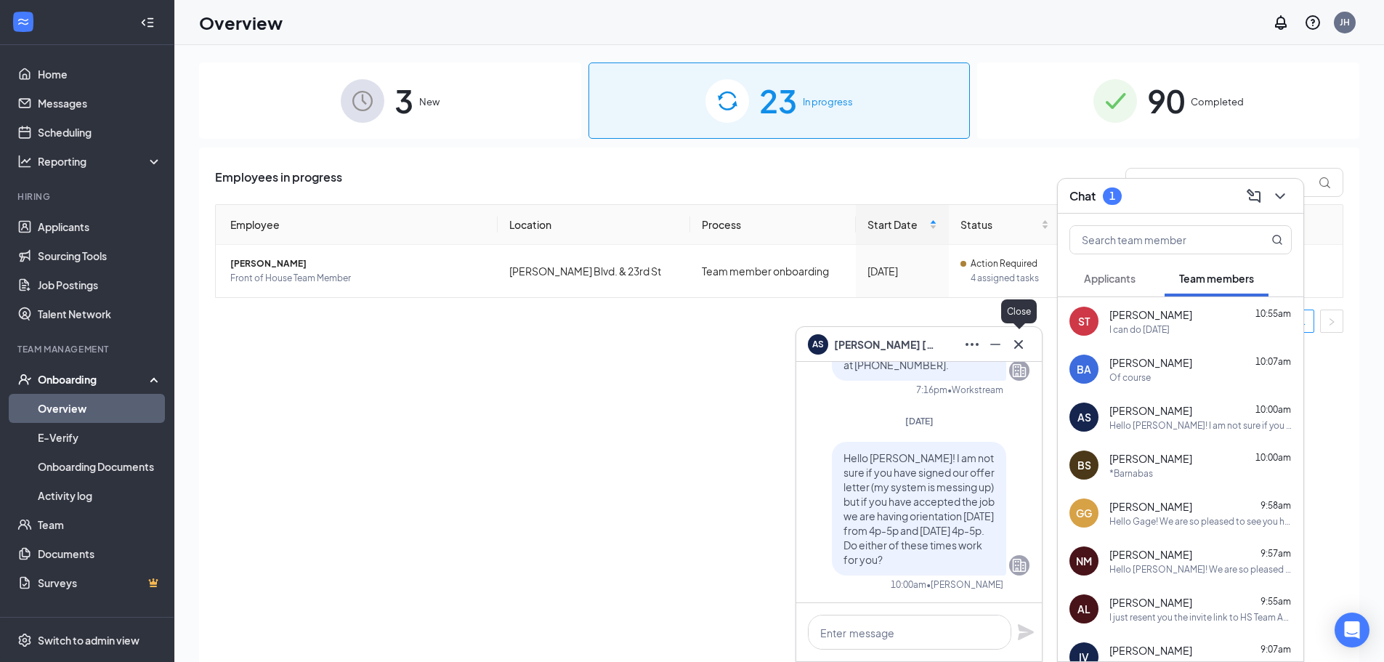
click at [1025, 342] on icon "Cross" at bounding box center [1018, 344] width 17 height 17
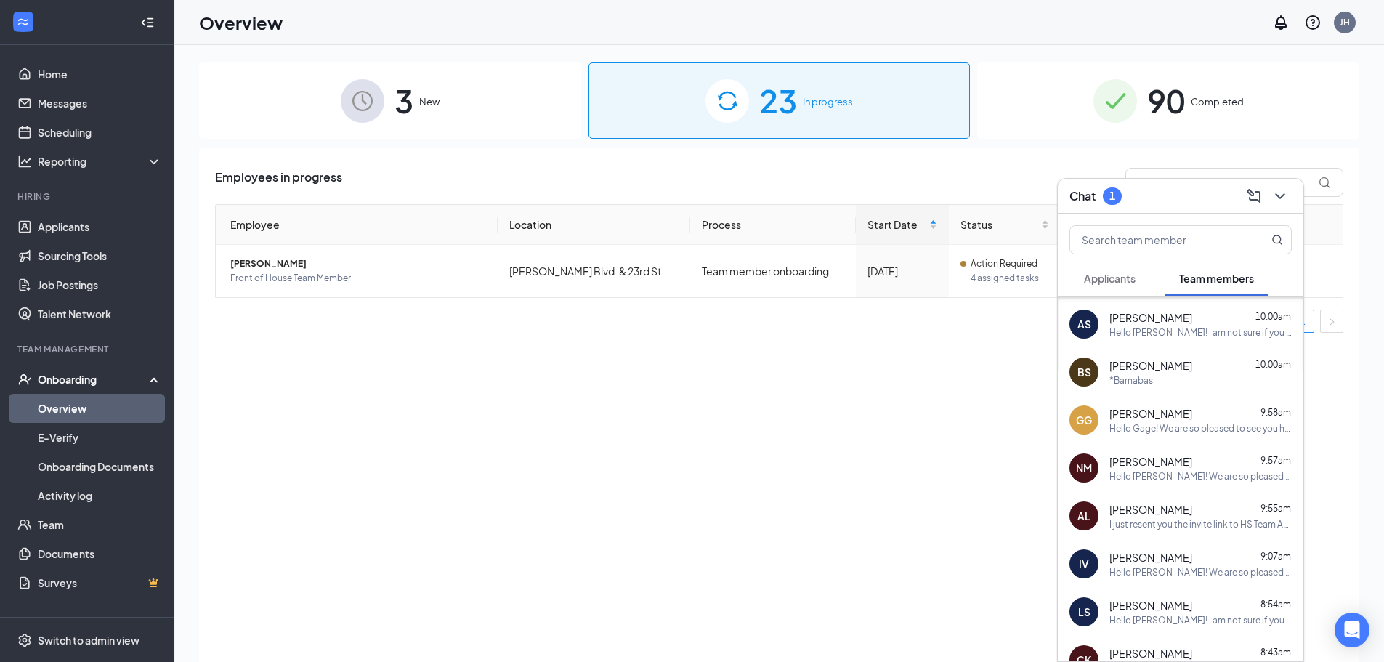
scroll to position [145, 0]
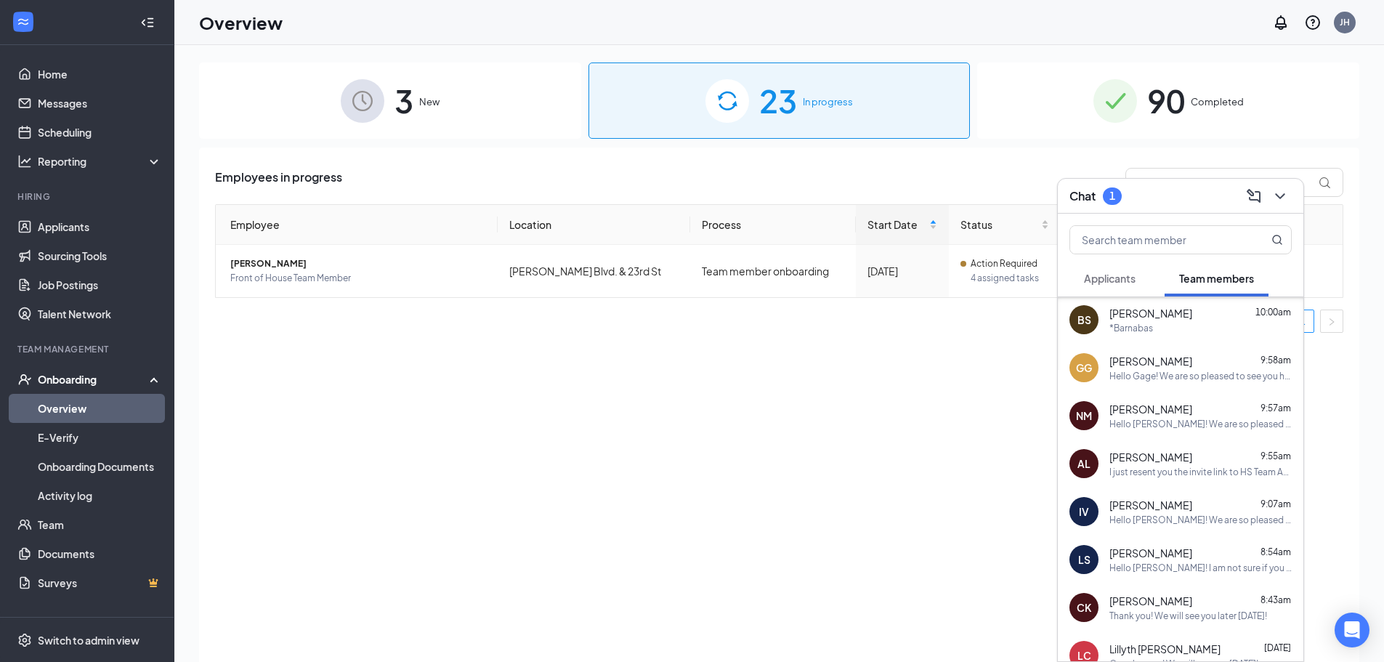
click at [1166, 421] on div "Hello [PERSON_NAME]! We are so pleased to see you have accepted the job we are …" at bounding box center [1201, 424] width 182 height 12
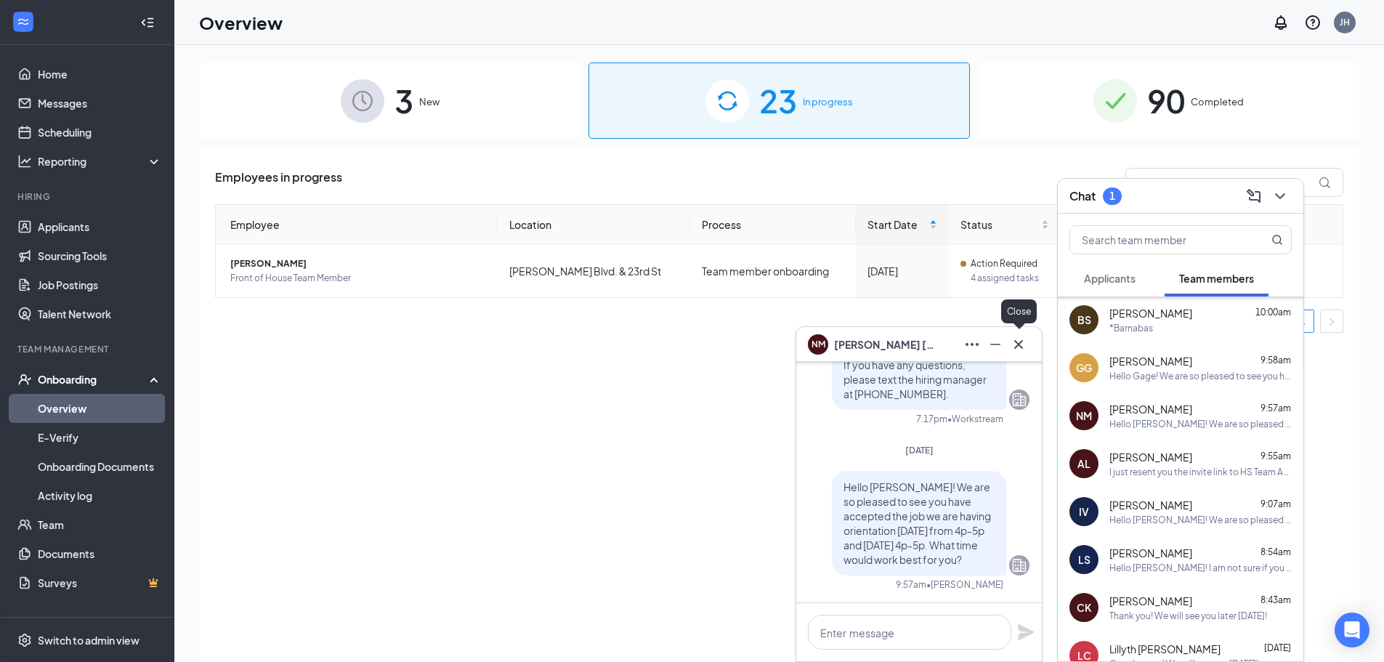
click at [1017, 342] on icon "Cross" at bounding box center [1018, 344] width 17 height 17
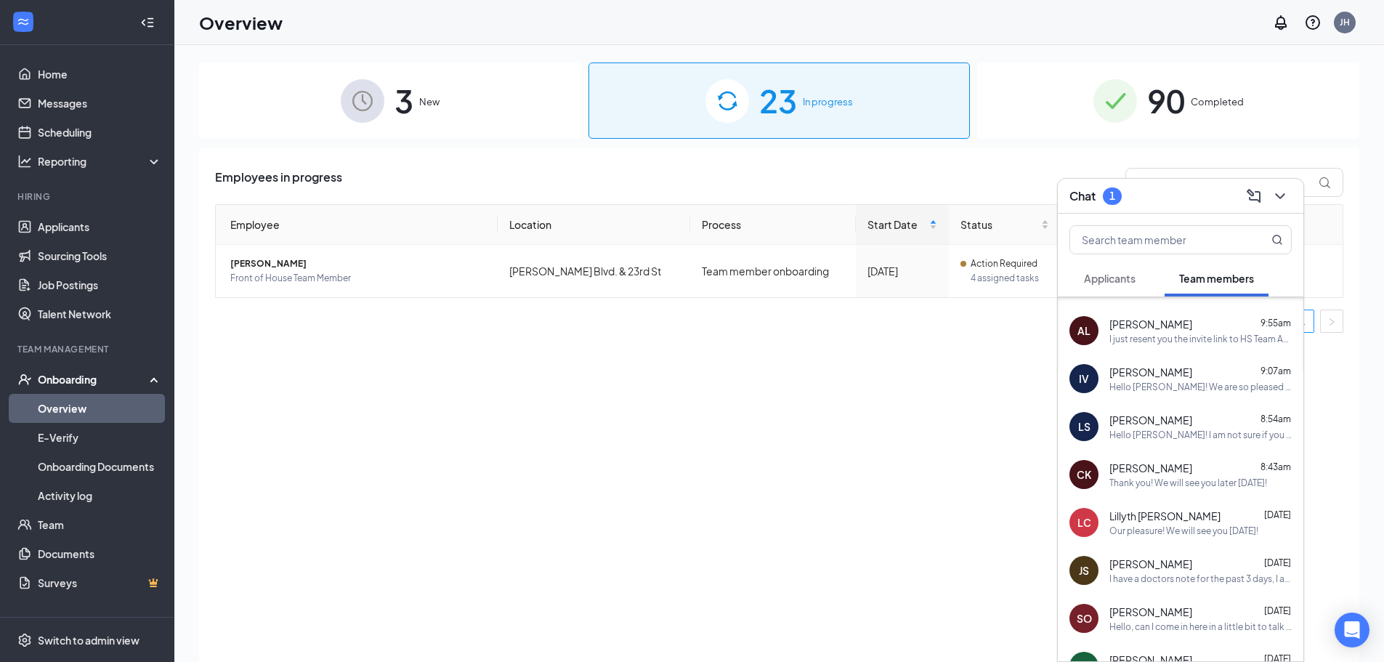
scroll to position [291, 0]
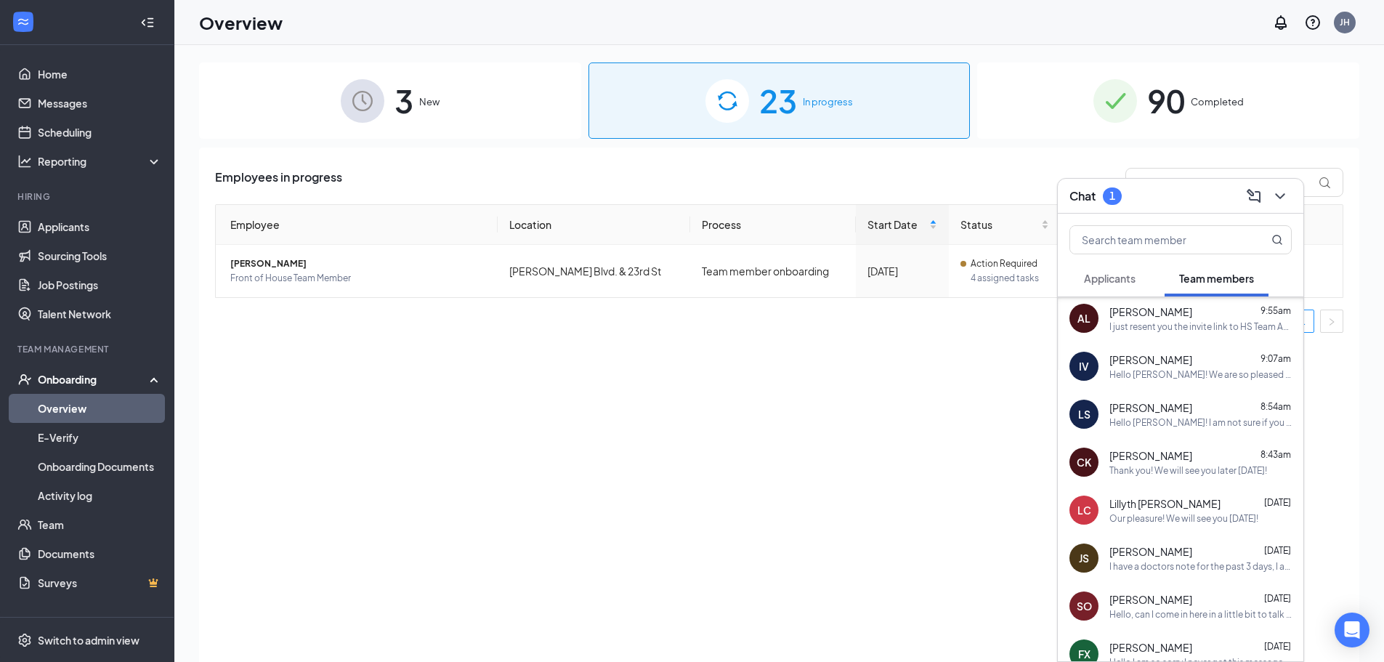
click at [1193, 475] on div "Thank you! We will see you later [DATE]!" at bounding box center [1189, 470] width 158 height 12
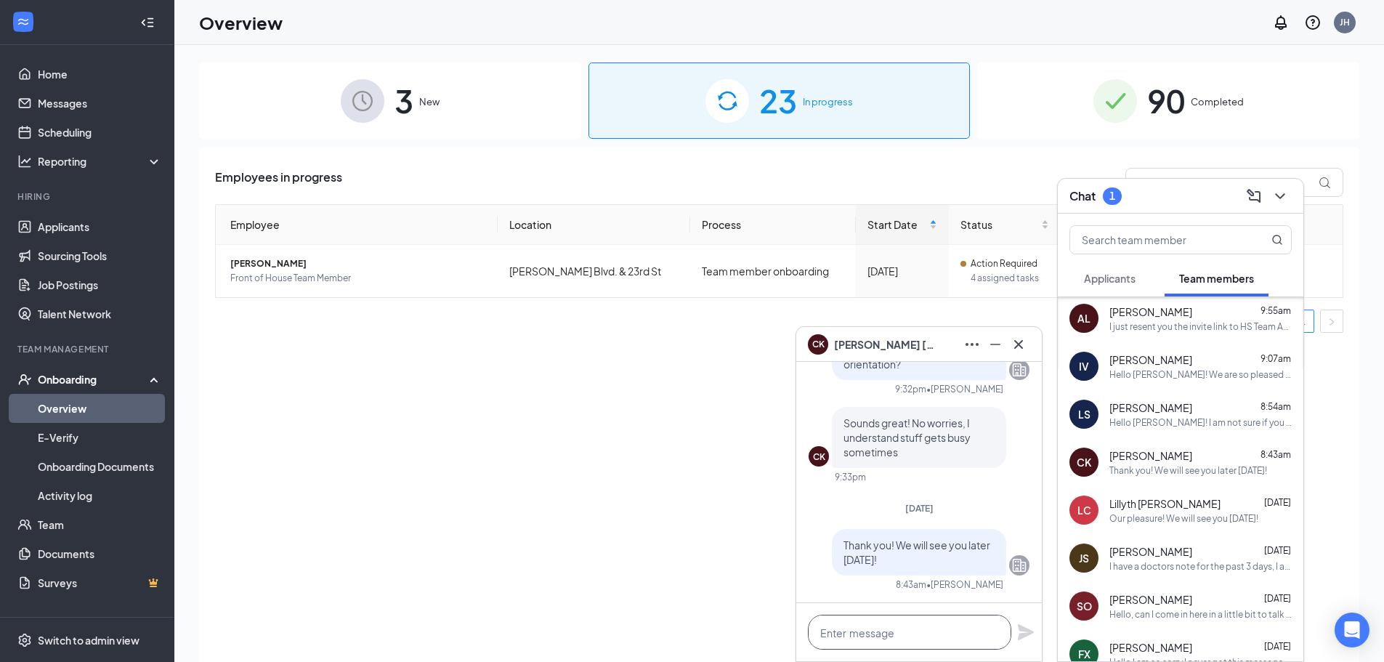
click at [962, 634] on textarea at bounding box center [909, 632] width 203 height 35
paste textarea "Also please bring two forms of ID with you!"
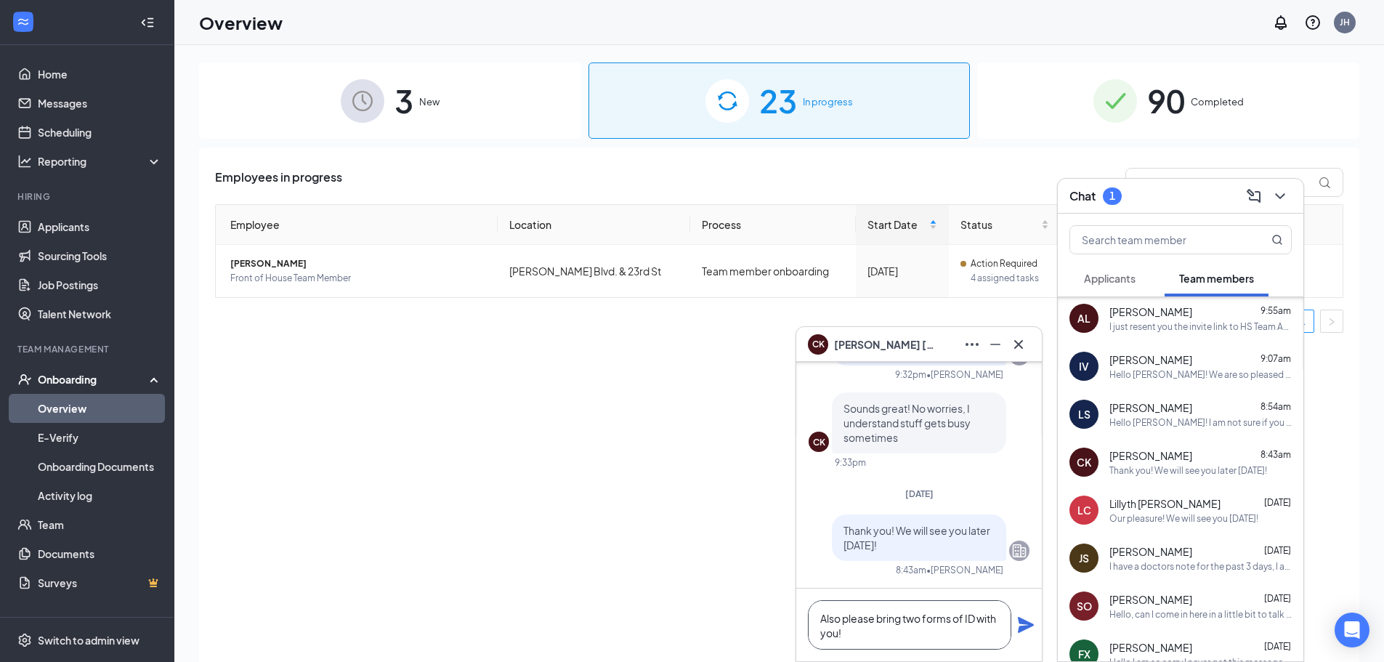
scroll to position [1, 0]
type textarea "Also please bring two forms of ID with you!"
click at [1022, 628] on icon "Plane" at bounding box center [1026, 625] width 16 height 16
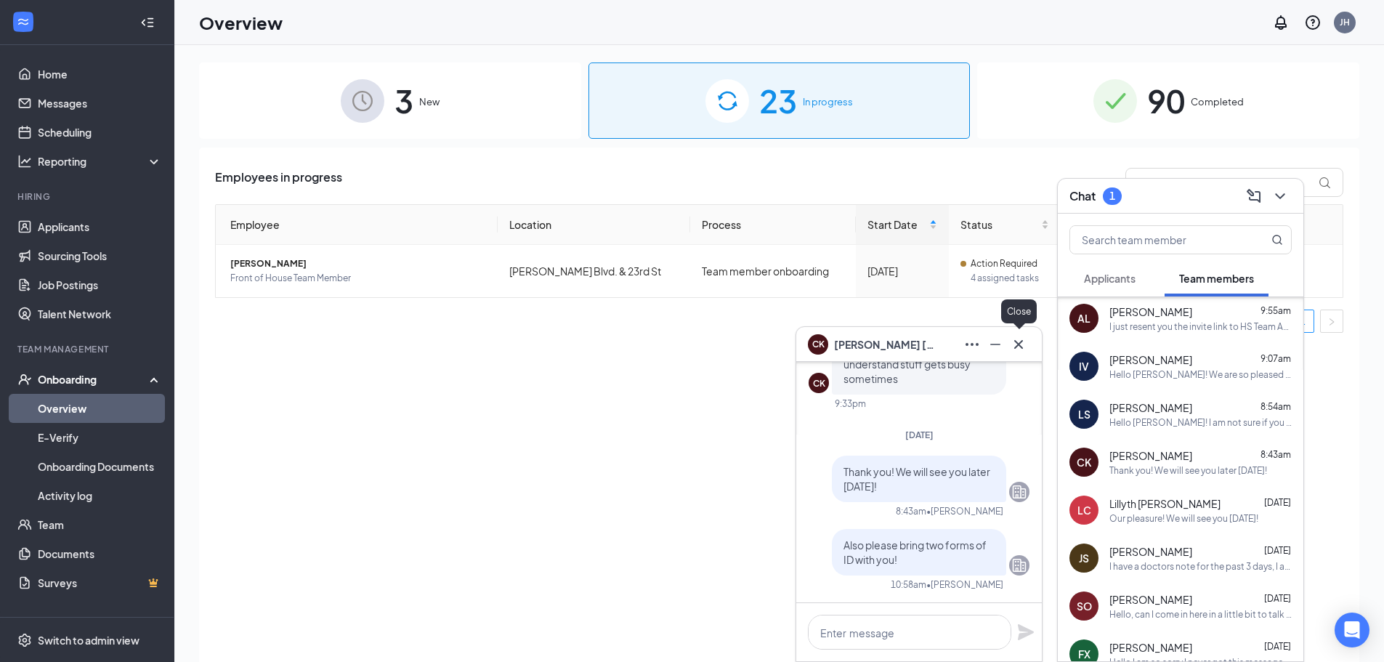
click at [1017, 345] on icon "Cross" at bounding box center [1018, 343] width 9 height 9
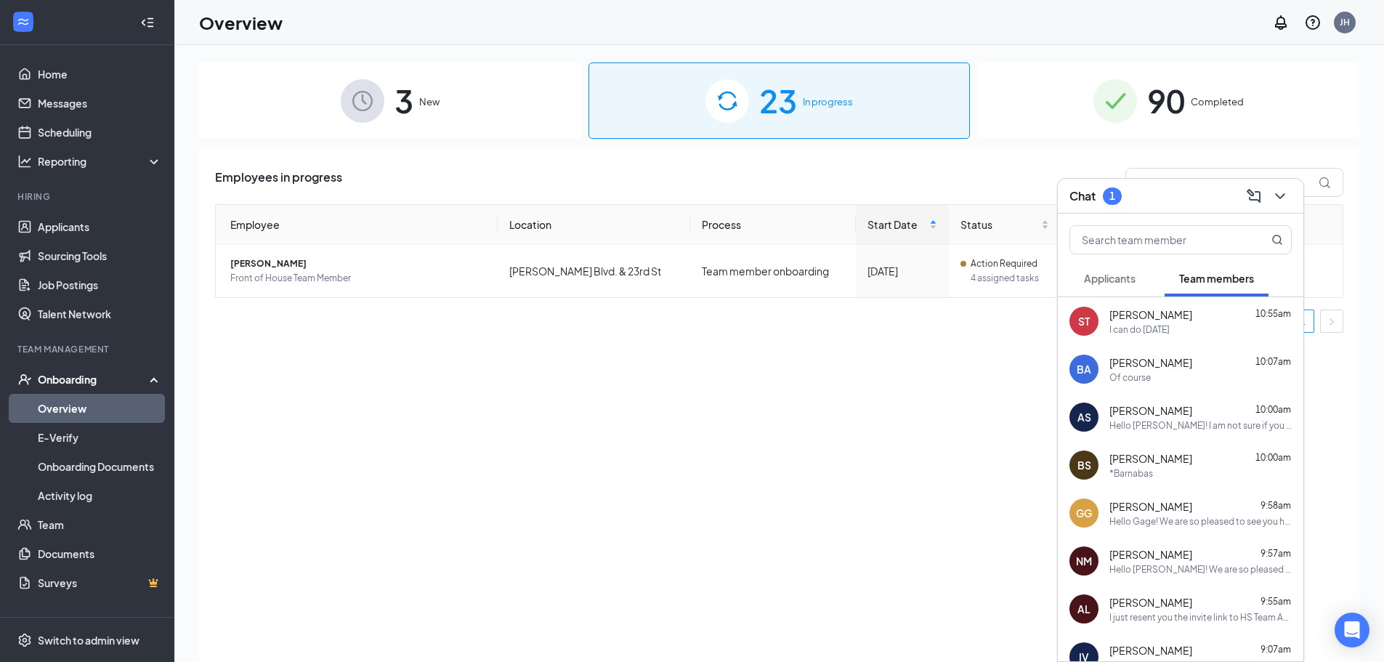
click at [1221, 514] on div "[PERSON_NAME] 9:58am Hello Gage! We are so pleased to see you have accepted the…" at bounding box center [1201, 513] width 182 height 28
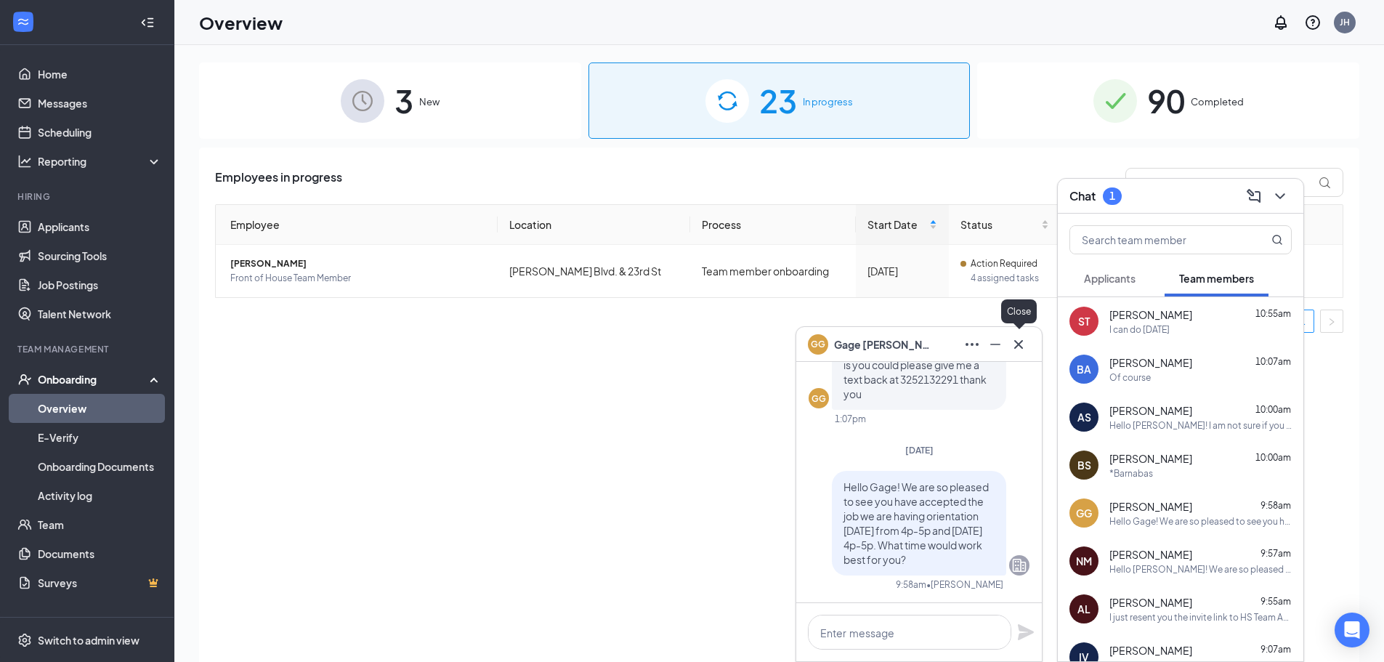
click at [1025, 336] on icon "Cross" at bounding box center [1018, 344] width 17 height 17
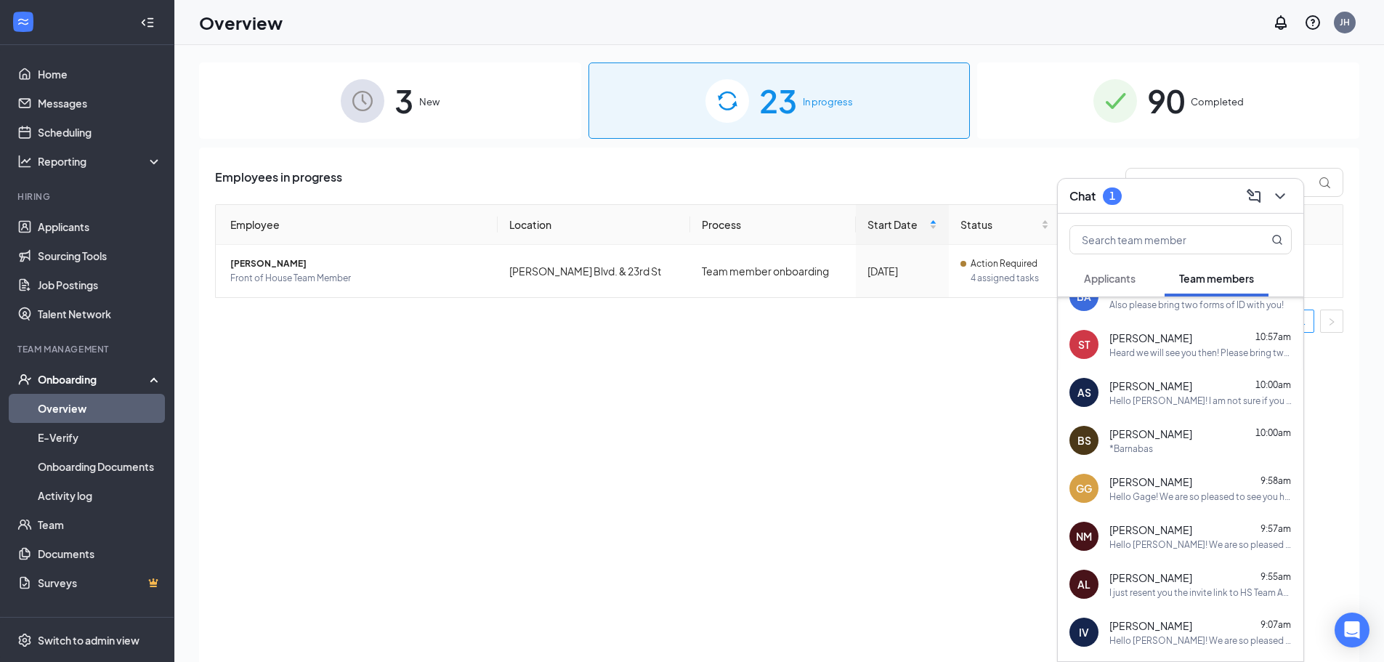
scroll to position [145, 0]
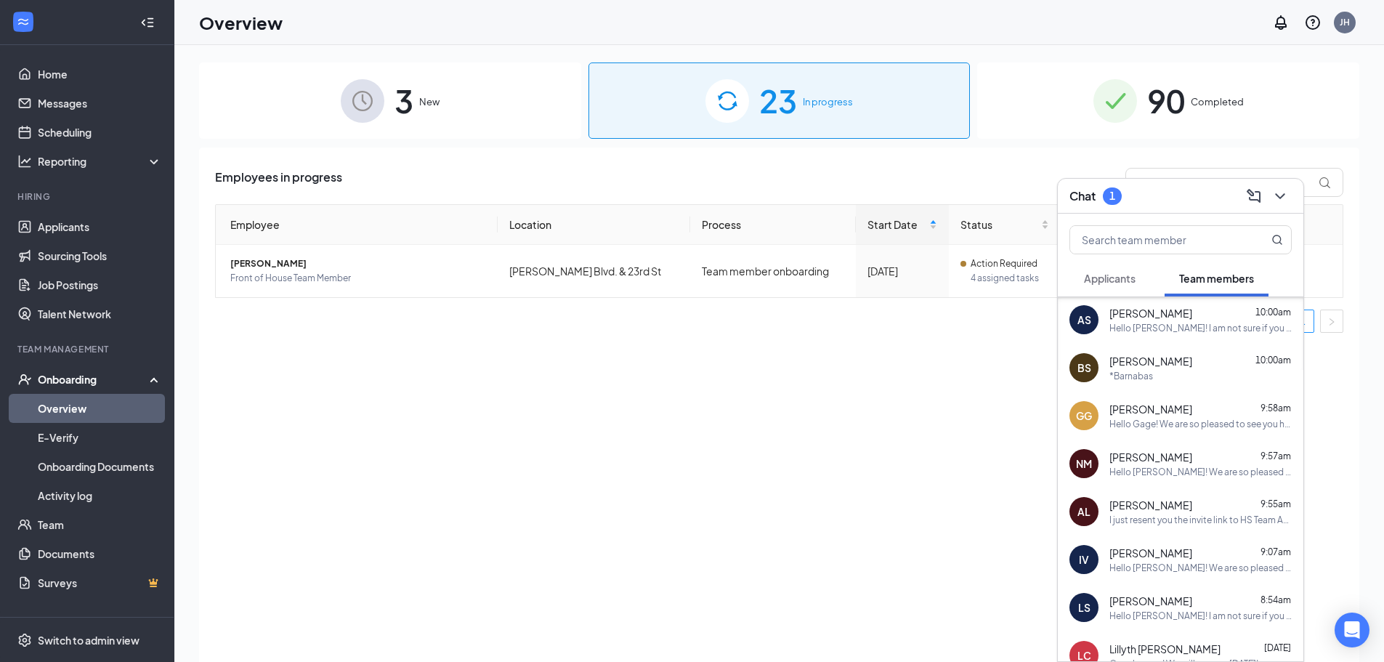
click at [1144, 475] on div "Hello [PERSON_NAME]! We are so pleased to see you have accepted the job we are …" at bounding box center [1201, 472] width 182 height 12
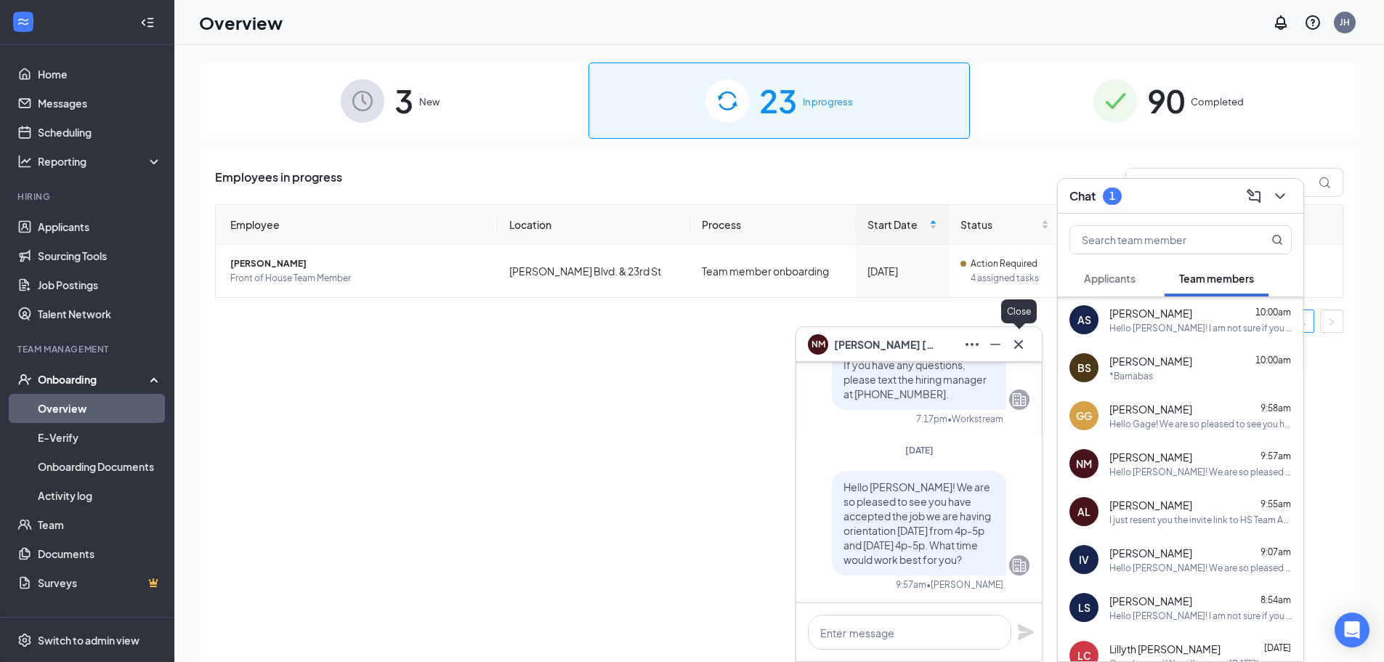
click at [1020, 342] on icon "Cross" at bounding box center [1018, 344] width 17 height 17
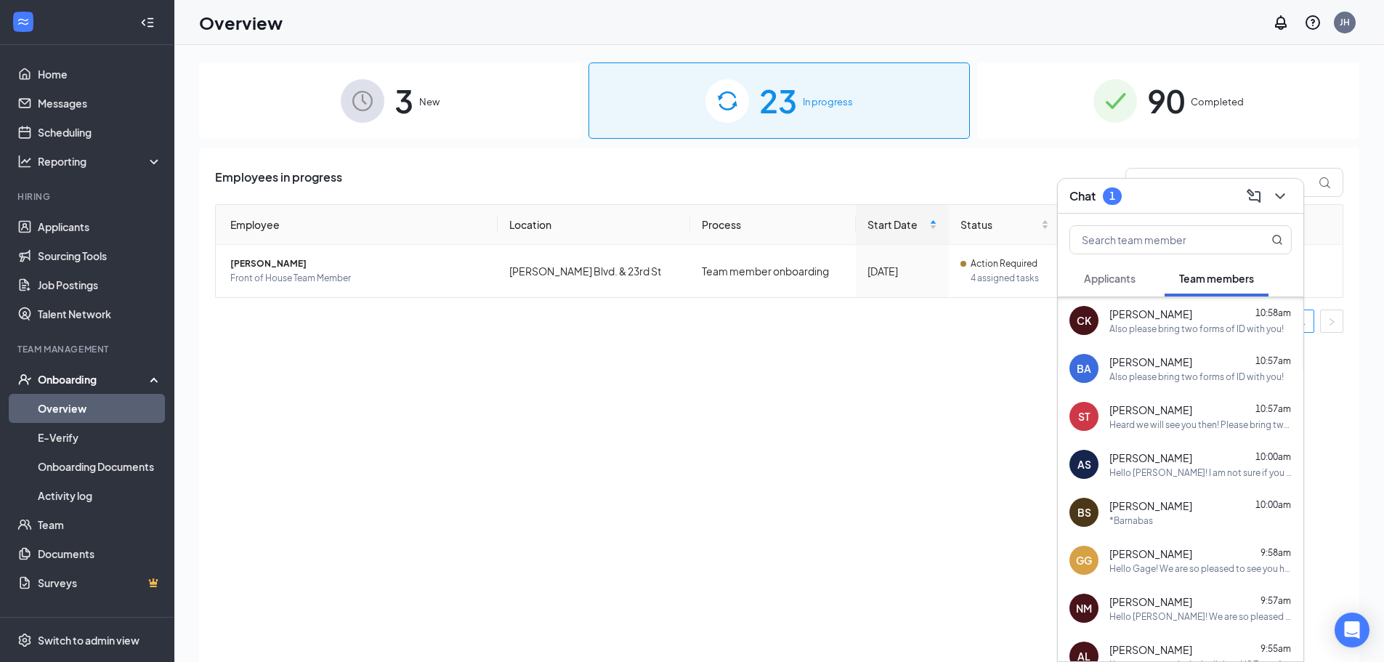
scroll to position [0, 0]
click at [1219, 419] on div "Heard we will see you then! Please bring two forms of ID with you." at bounding box center [1201, 425] width 182 height 12
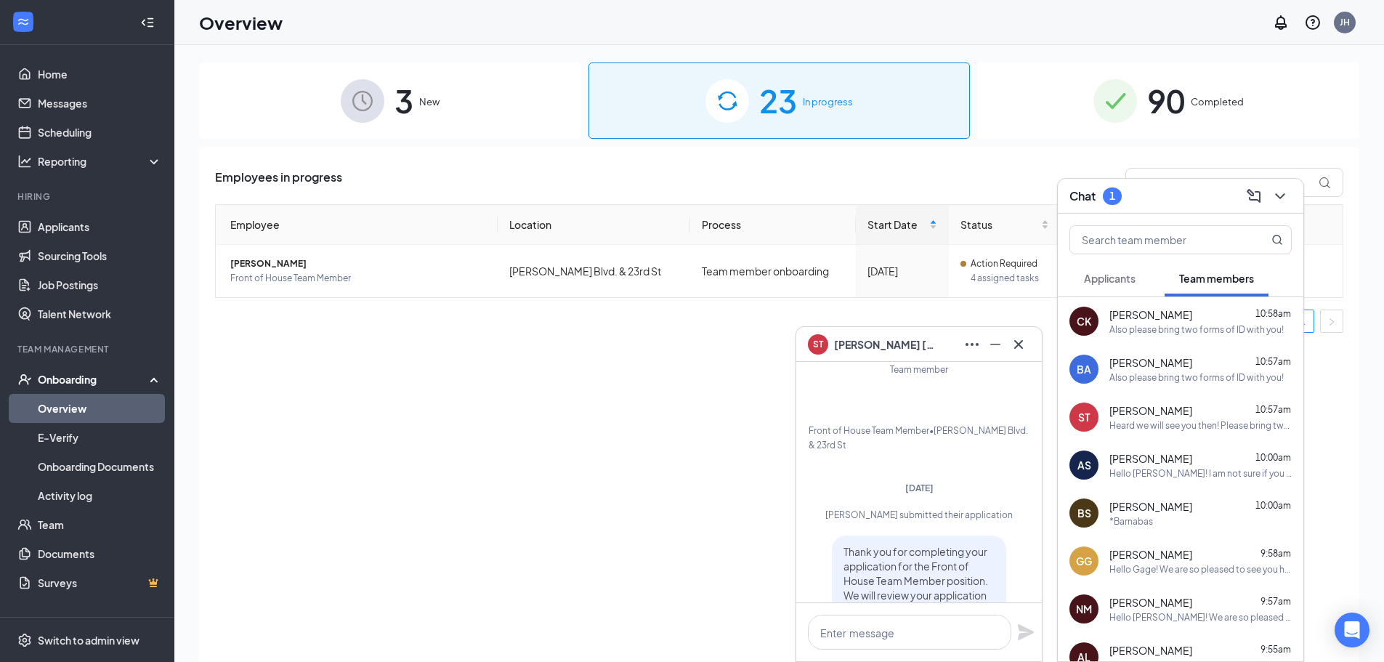
scroll to position [-3054, 0]
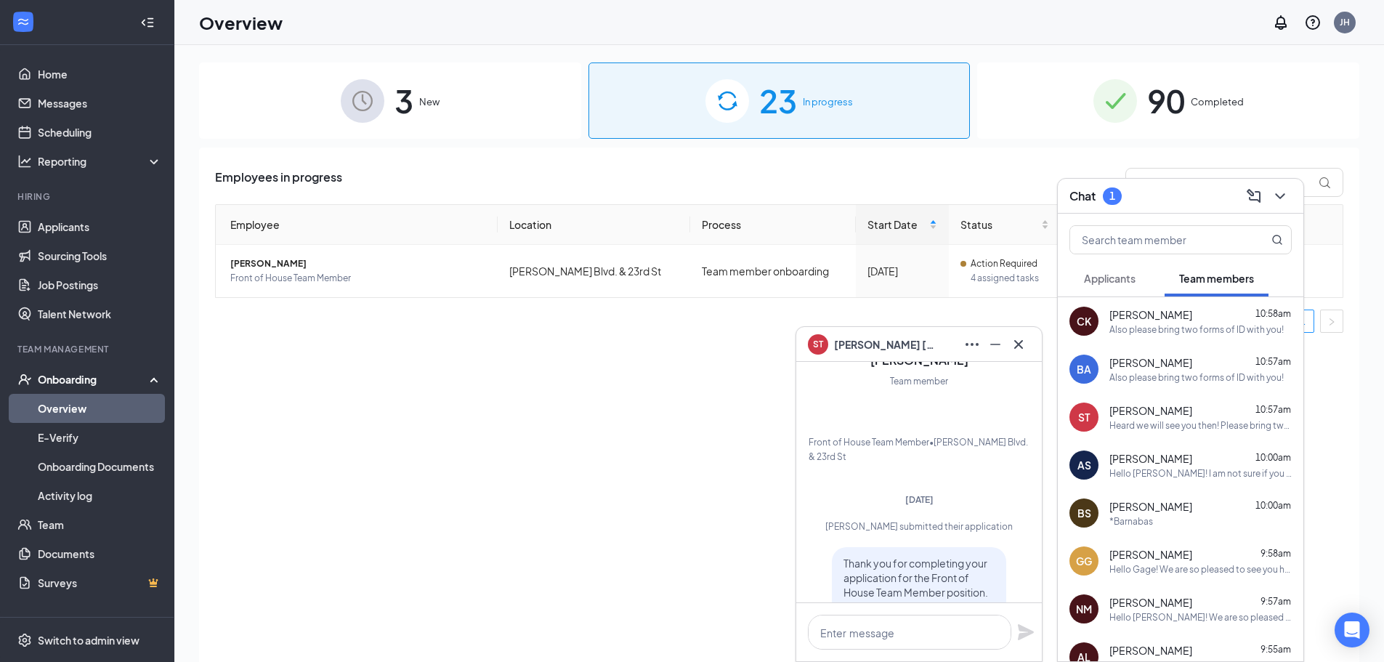
click at [1075, 348] on div "[PERSON_NAME] 10:57am Also please bring two forms of ID with you!" at bounding box center [1181, 369] width 246 height 48
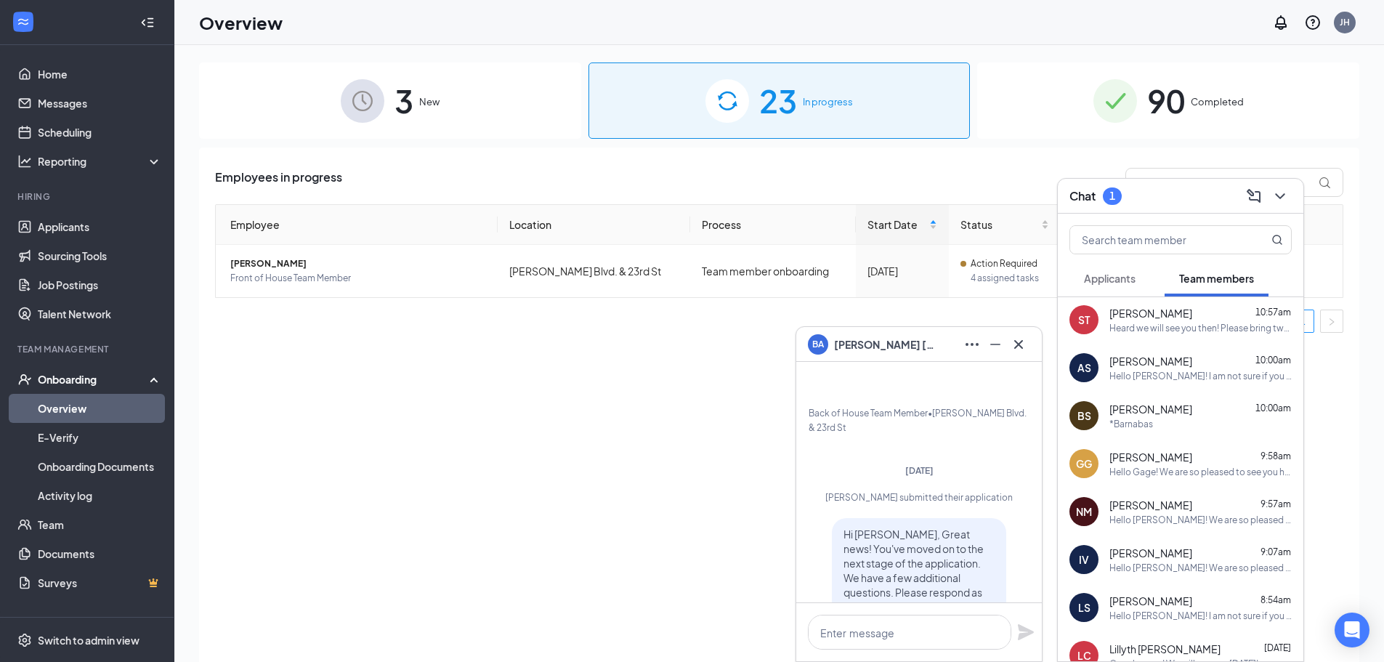
scroll to position [0, 0]
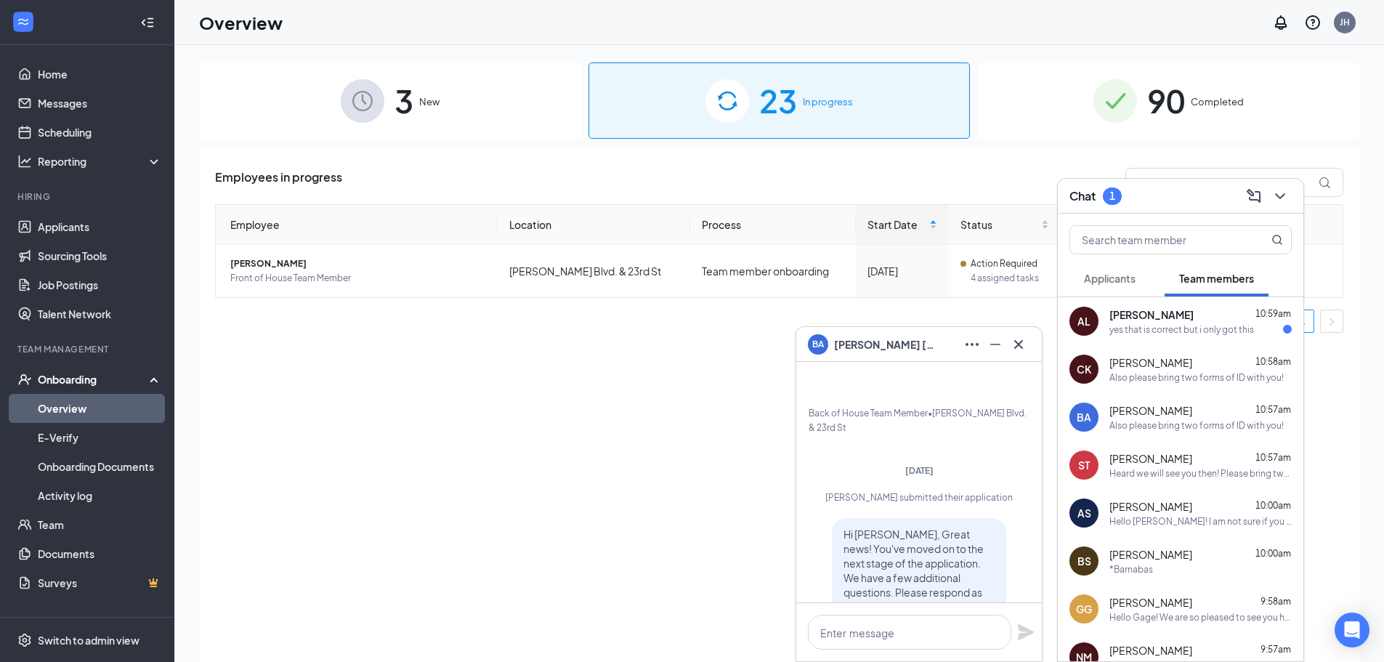
click at [1030, 339] on div "[PERSON_NAME]" at bounding box center [919, 344] width 246 height 35
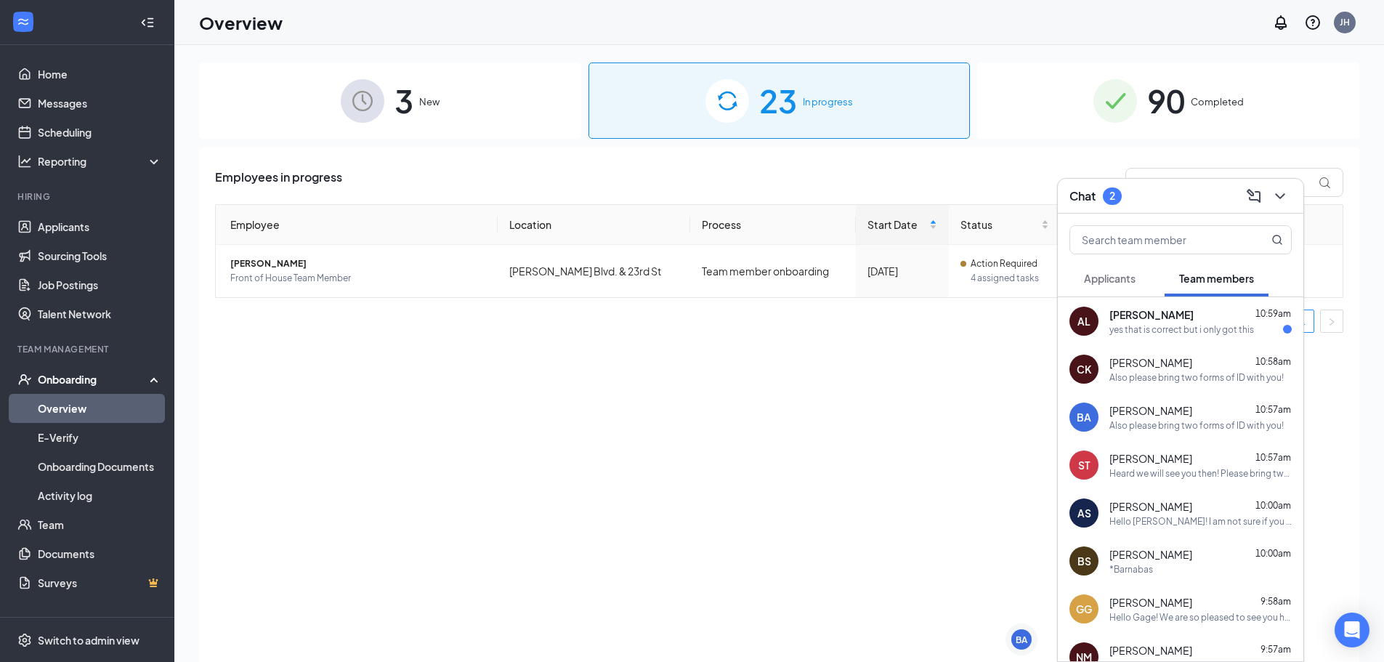
click at [1115, 325] on div "yes that is correct but i only got this" at bounding box center [1182, 329] width 145 height 12
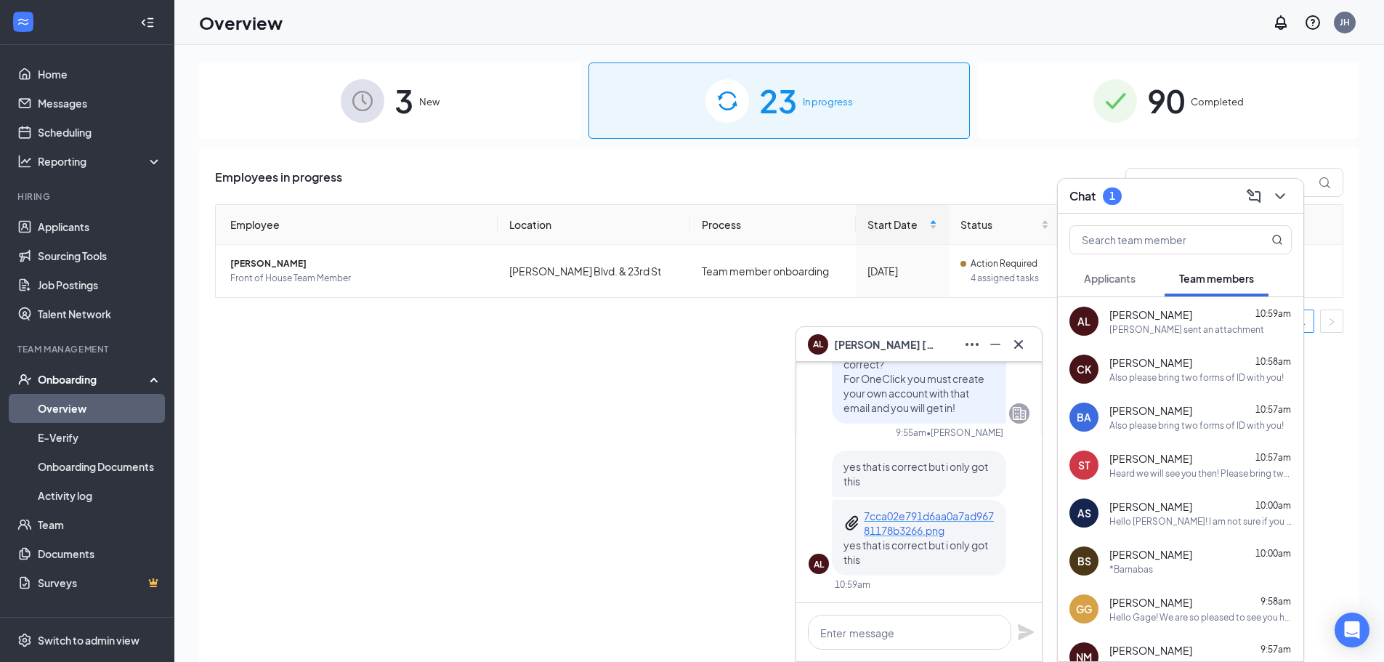
click at [891, 522] on p "7cca02e791d6aa0a7ad96781178b3266.png" at bounding box center [929, 523] width 131 height 29
click at [928, 642] on textarea at bounding box center [909, 632] width 203 height 35
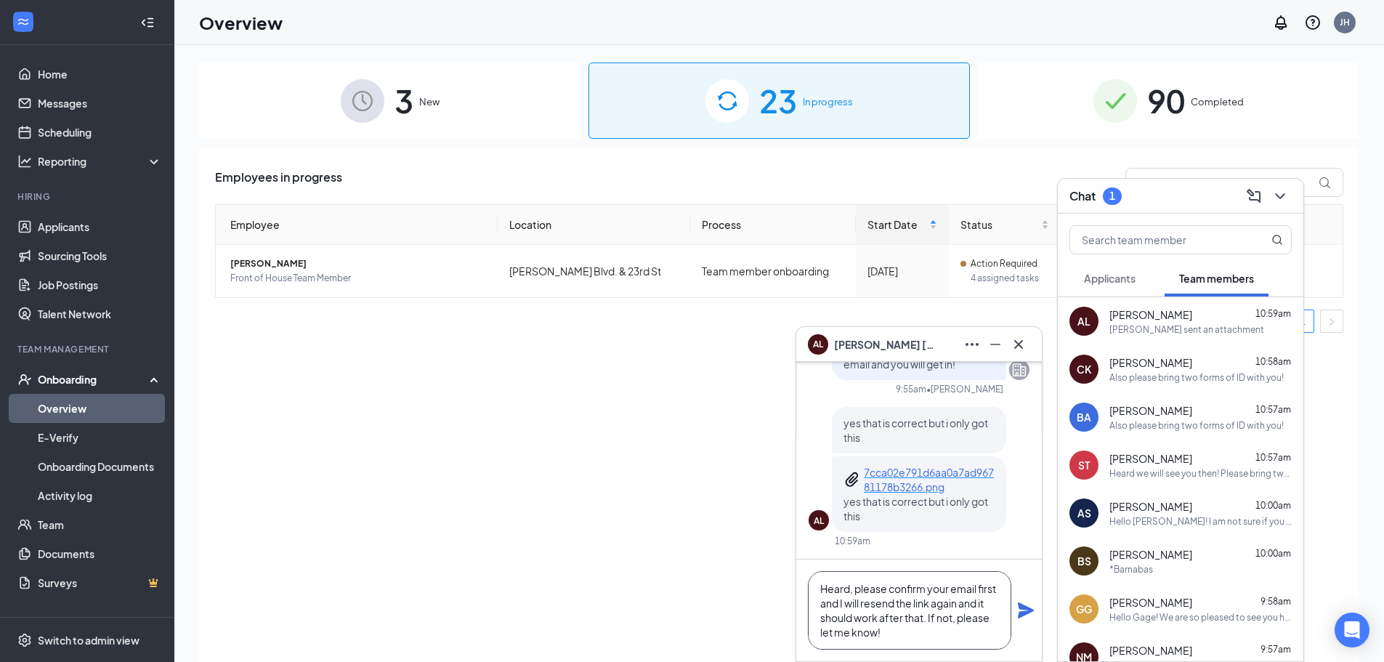
type textarea "Heard, please confirm your email first and I will resend the link again and it …"
click at [1025, 608] on icon "Plane" at bounding box center [1026, 610] width 16 height 16
